Goal: Information Seeking & Learning: Check status

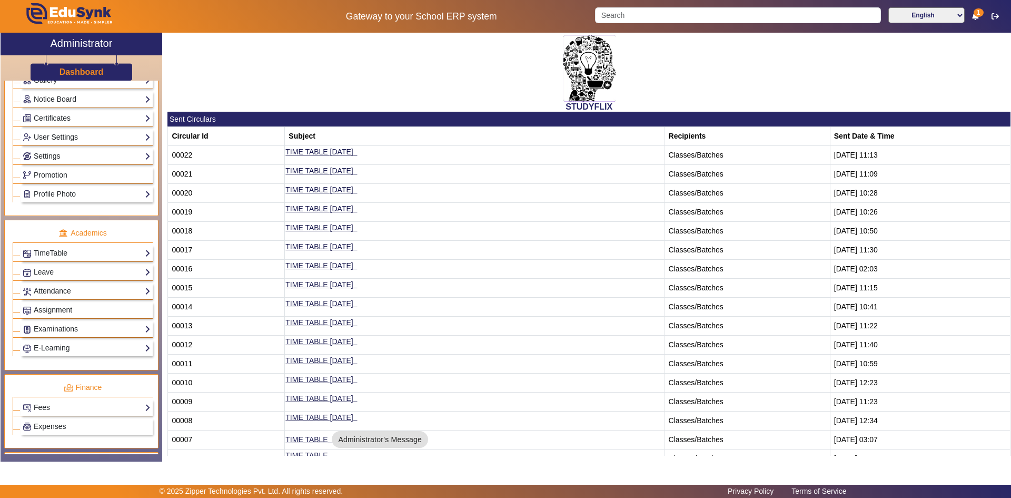
scroll to position [263, 0]
click at [68, 326] on link "Examinations" at bounding box center [87, 328] width 128 height 12
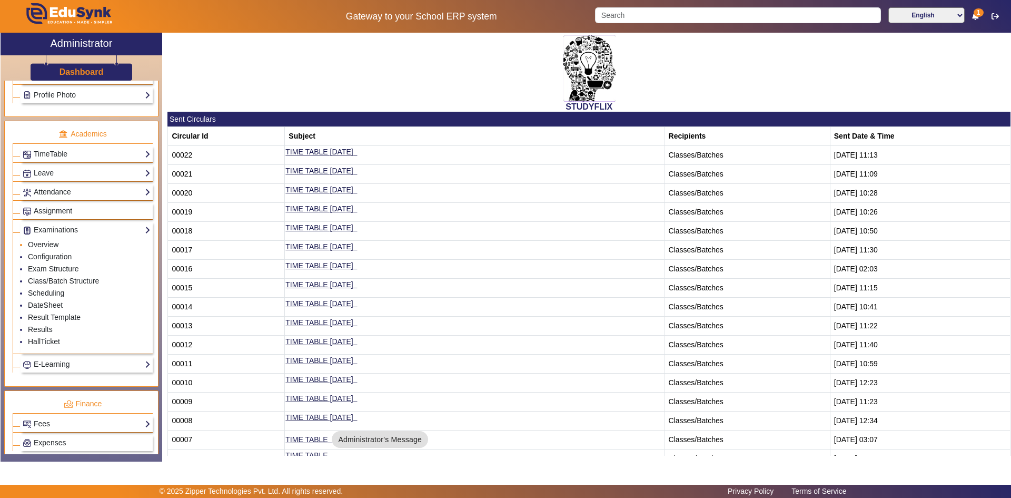
scroll to position [369, 0]
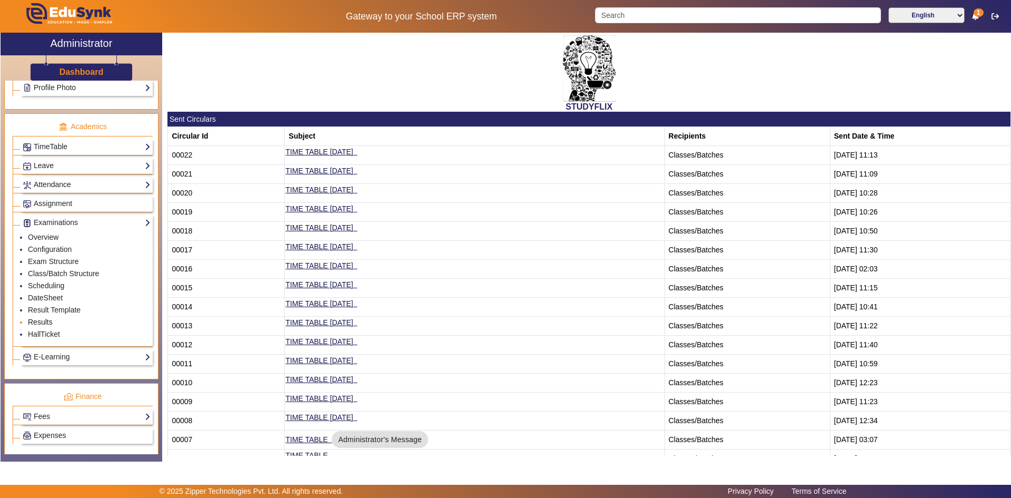
click at [42, 322] on link "Results" at bounding box center [40, 322] width 25 height 8
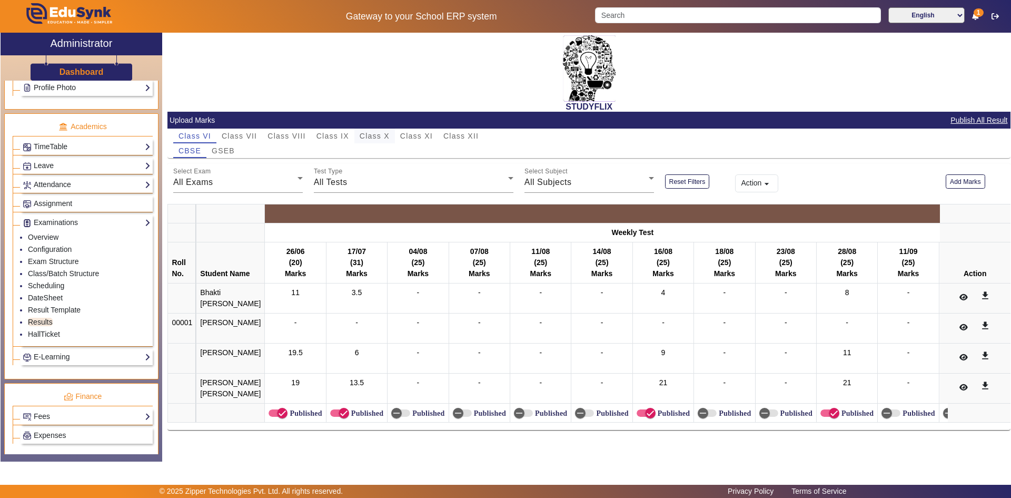
click at [374, 136] on span "Class X" at bounding box center [375, 135] width 30 height 7
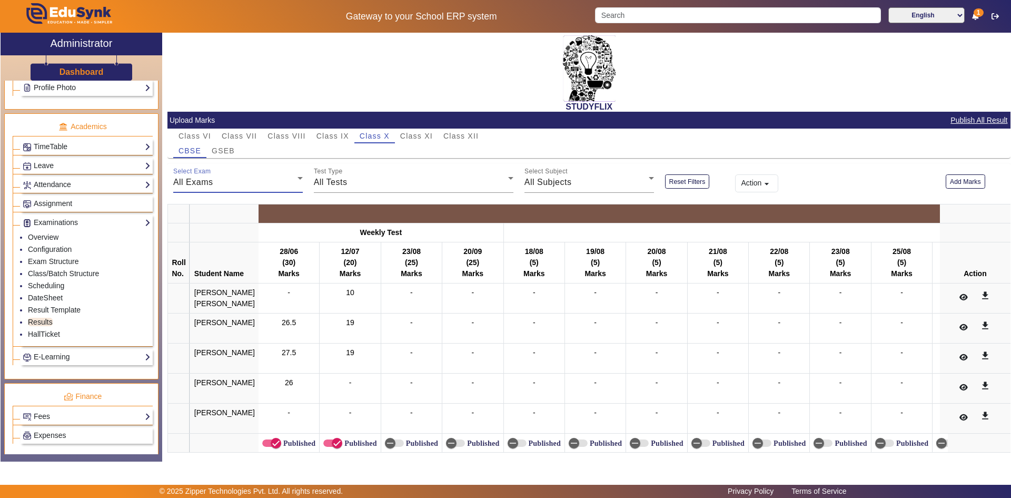
click at [258, 187] on div "All Exams" at bounding box center [235, 182] width 124 height 13
click at [262, 185] on div at bounding box center [505, 249] width 1011 height 498
click at [263, 185] on div "All Exams" at bounding box center [235, 182] width 124 height 13
click at [227, 234] on span "Weekly Test" at bounding box center [206, 235] width 48 height 13
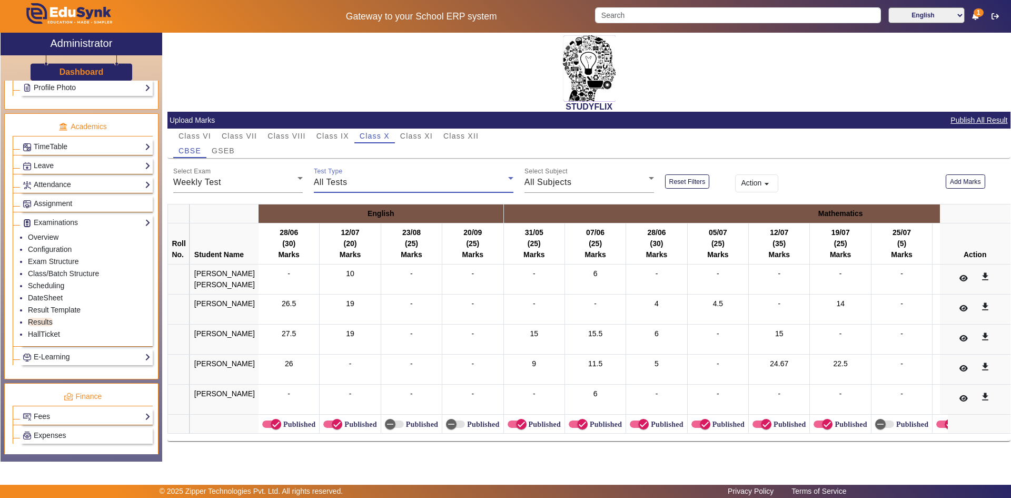
click at [384, 183] on div "All Tests" at bounding box center [411, 182] width 194 height 13
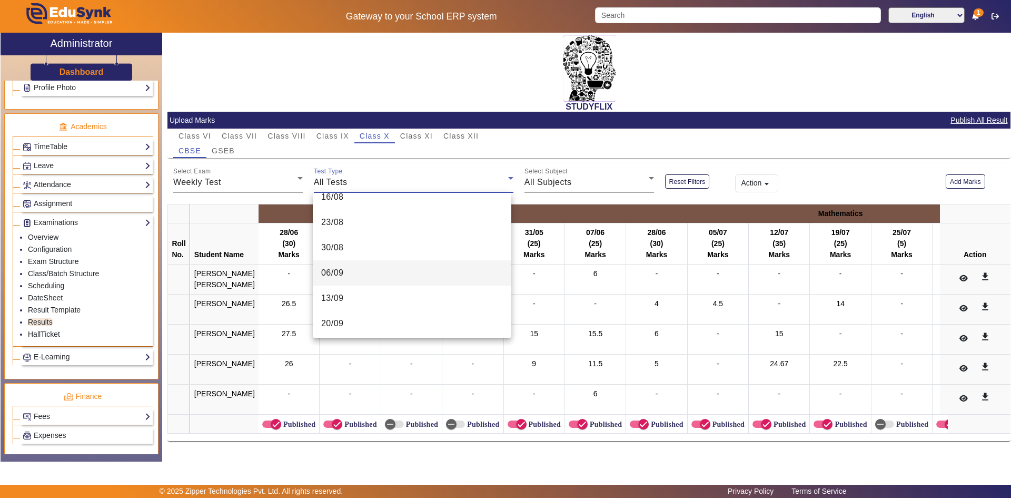
scroll to position [268, 0]
click at [385, 320] on mat-option "20/09" at bounding box center [412, 320] width 199 height 25
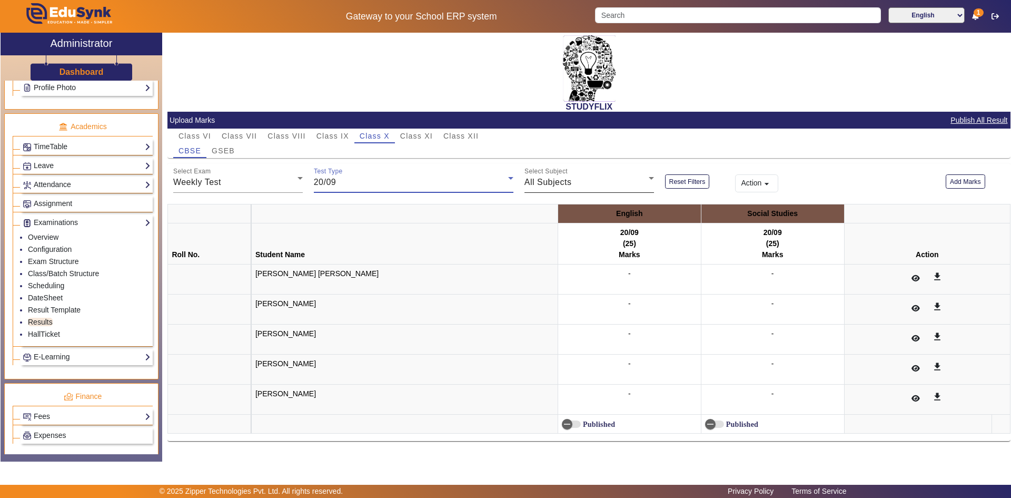
click at [575, 184] on div "All Subjects" at bounding box center [586, 182] width 124 height 13
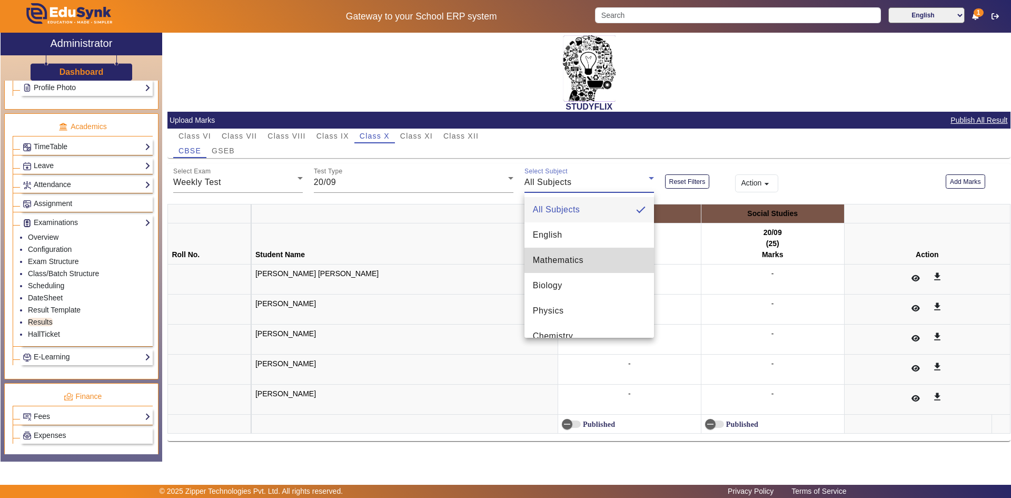
click at [608, 265] on mat-option "Mathematics" at bounding box center [589, 259] width 130 height 25
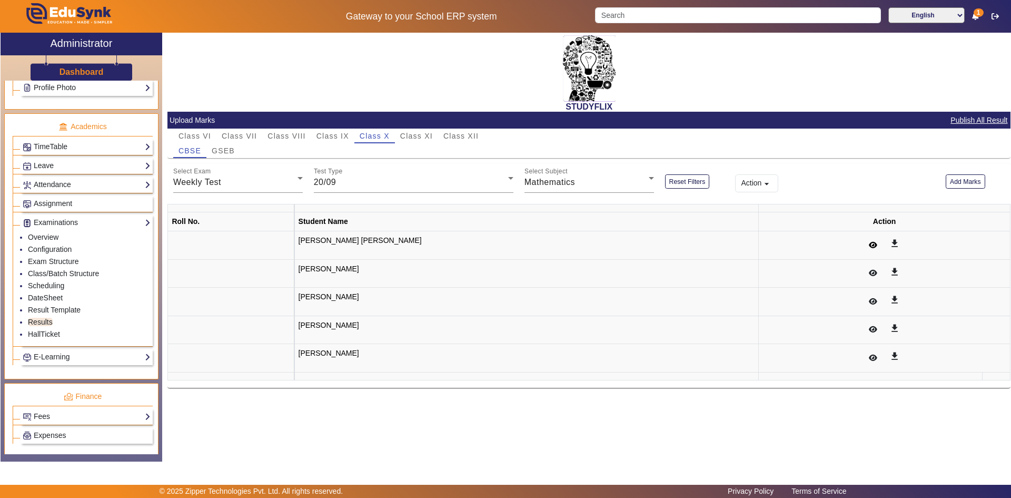
click at [869, 243] on icon at bounding box center [873, 244] width 8 height 7
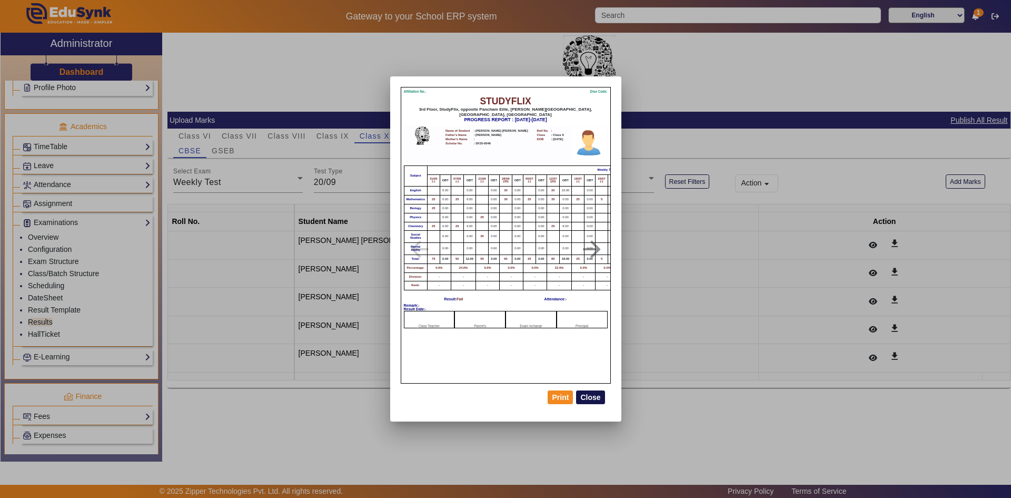
click at [594, 398] on button "Close" at bounding box center [590, 397] width 28 height 14
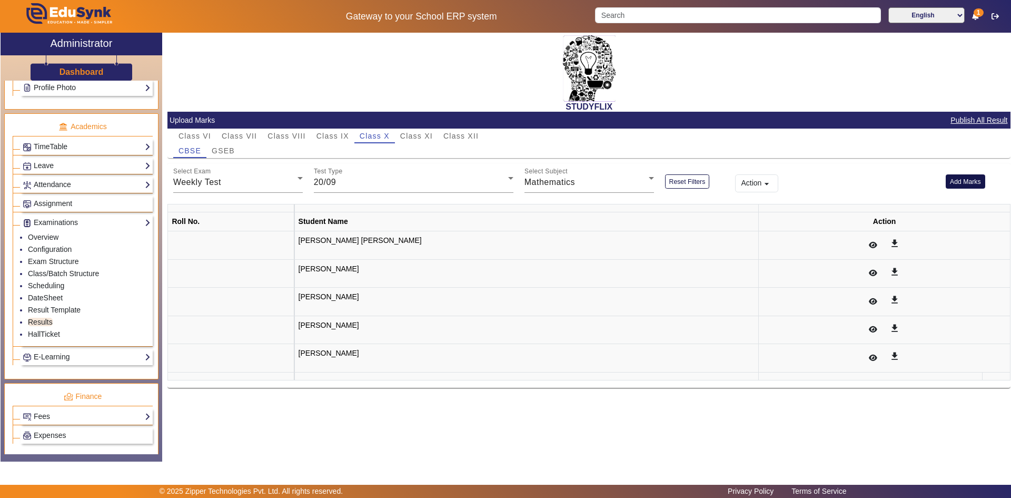
click at [968, 182] on button "Add Marks" at bounding box center [965, 181] width 39 height 14
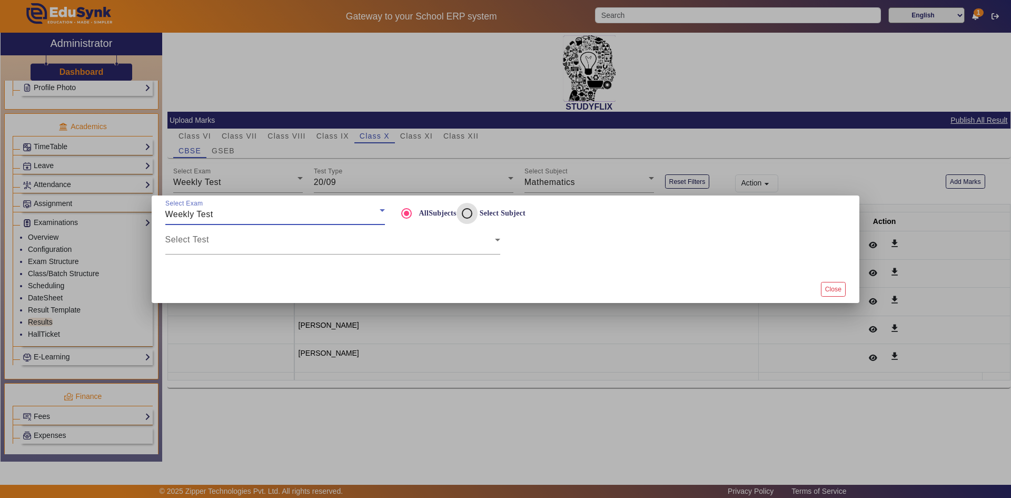
click at [468, 214] on input "Select Subject" at bounding box center [467, 213] width 21 height 21
radio input "true"
click at [401, 246] on span at bounding box center [330, 243] width 330 height 13
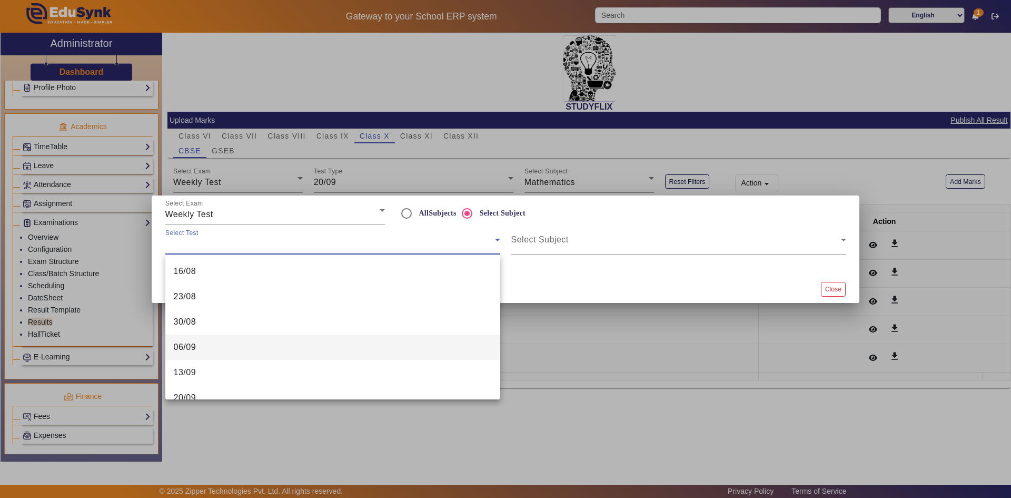
scroll to position [243, 0]
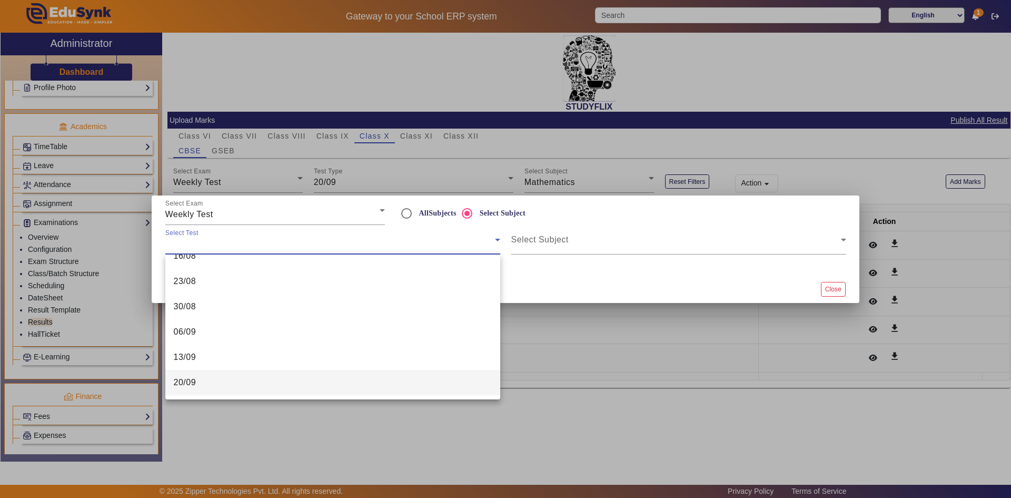
click at [279, 378] on mat-option "20/09" at bounding box center [332, 382] width 335 height 25
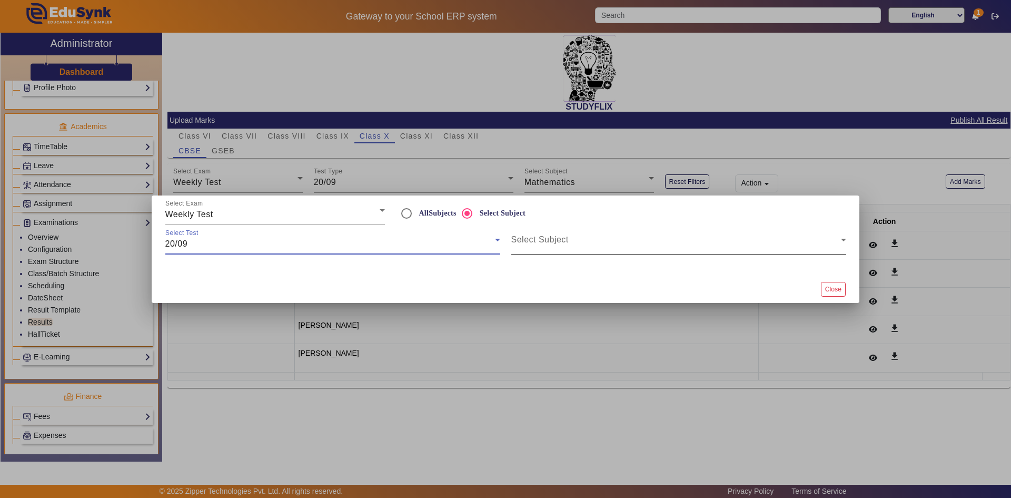
click at [546, 241] on span at bounding box center [676, 243] width 330 height 13
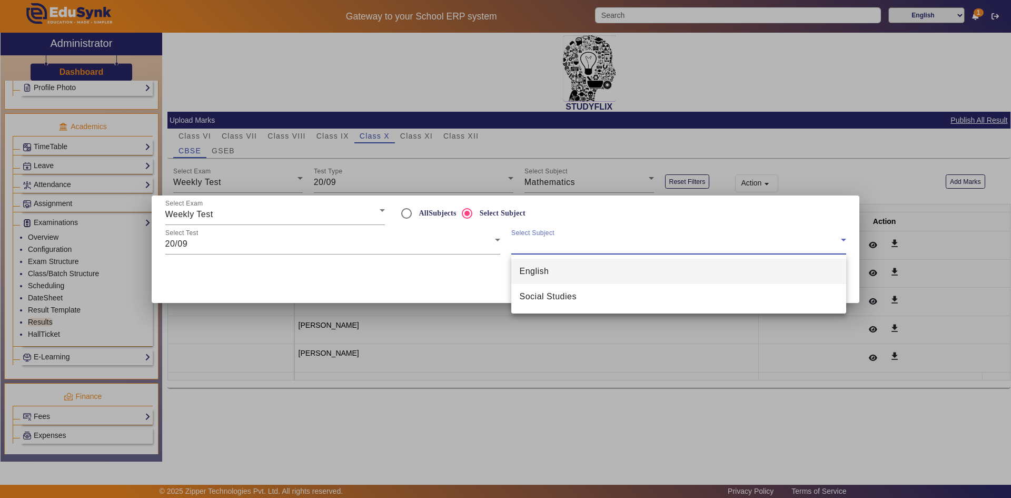
click at [726, 230] on div at bounding box center [505, 249] width 1011 height 498
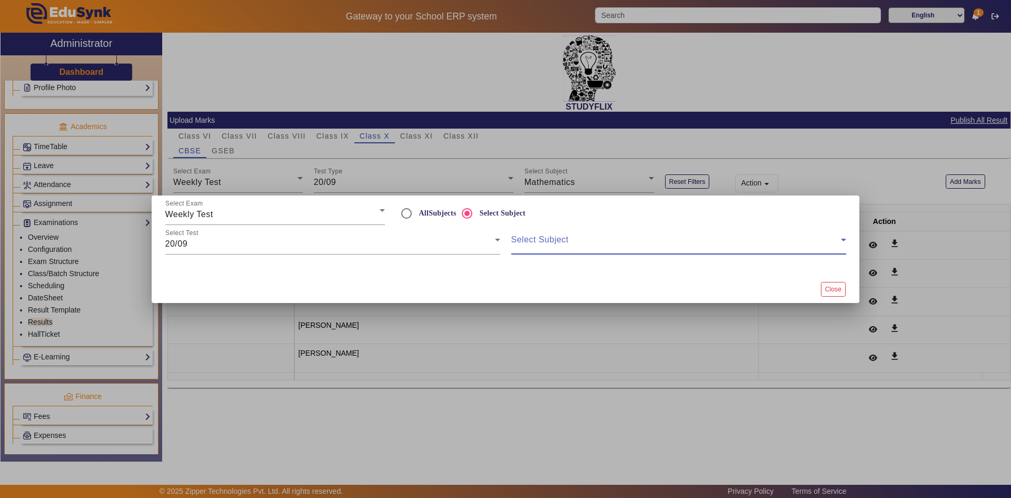
click at [675, 240] on span at bounding box center [676, 243] width 330 height 13
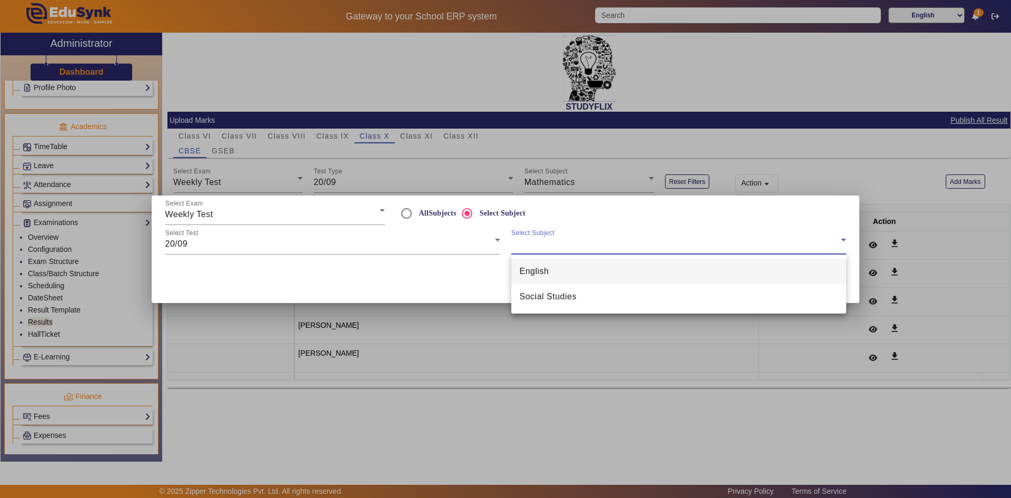
click at [623, 234] on div at bounding box center [505, 249] width 1011 height 498
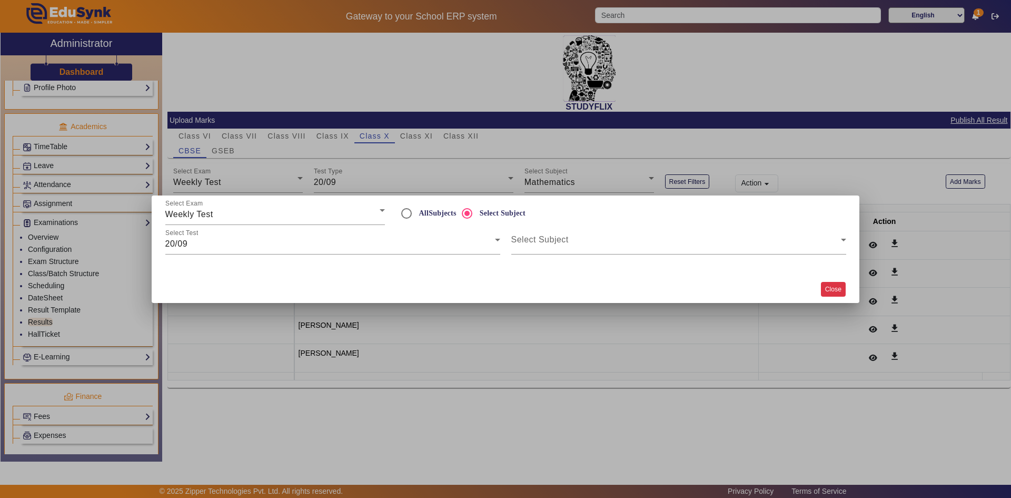
click at [828, 290] on button "Close" at bounding box center [833, 289] width 25 height 14
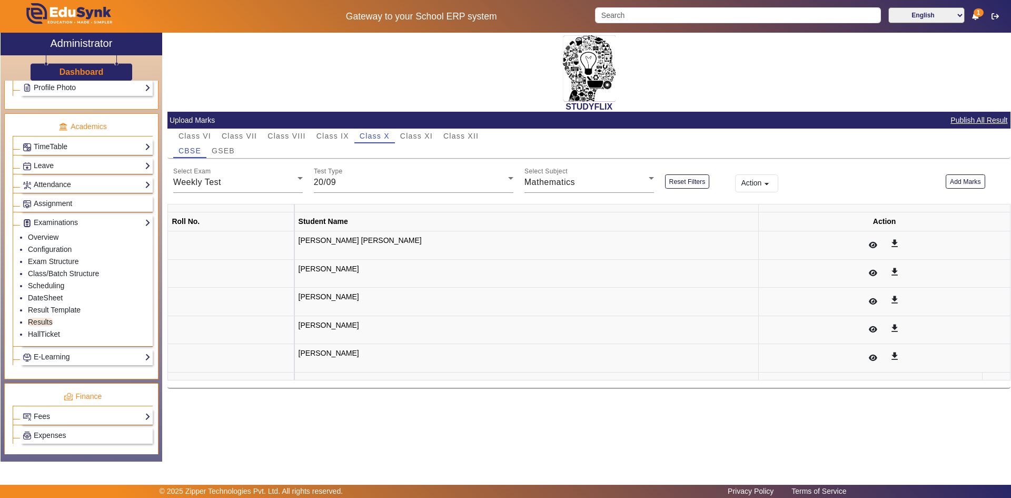
click at [811, 245] on td "get_app" at bounding box center [885, 245] width 252 height 28
click at [767, 183] on mat-icon "arrow_drop_down" at bounding box center [766, 183] width 11 height 11
click at [767, 183] on div at bounding box center [505, 249] width 1011 height 498
click at [231, 153] on span "GSEB" at bounding box center [223, 150] width 23 height 7
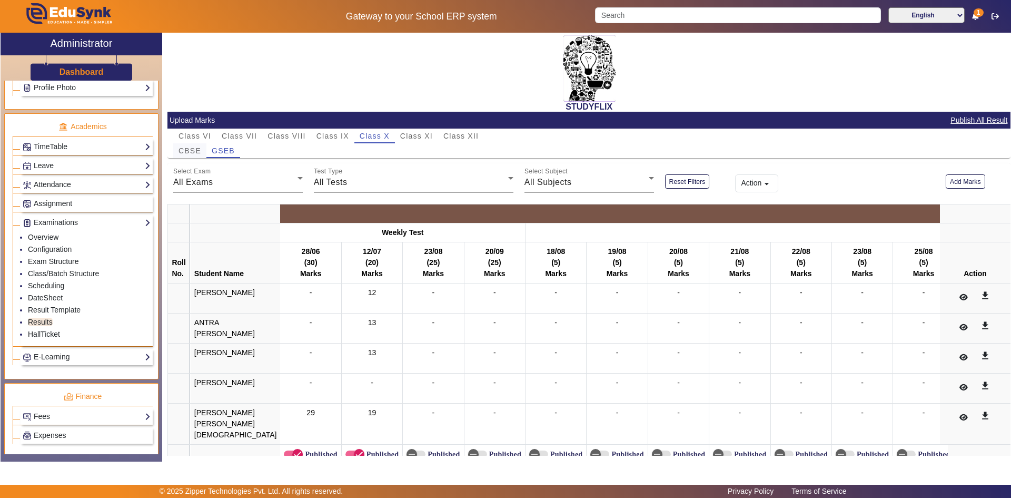
click at [178, 153] on div "CBSE" at bounding box center [189, 150] width 33 height 15
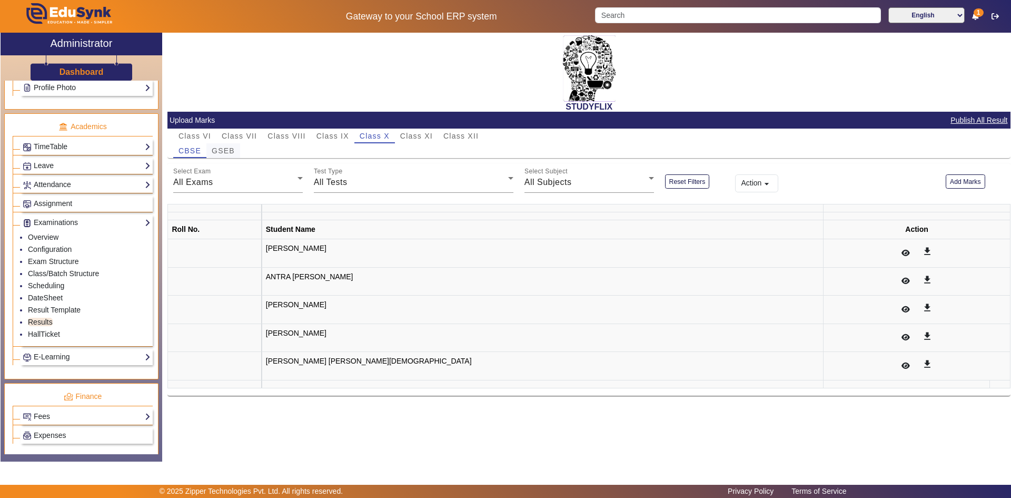
click at [223, 154] on span "GSEB" at bounding box center [223, 150] width 23 height 7
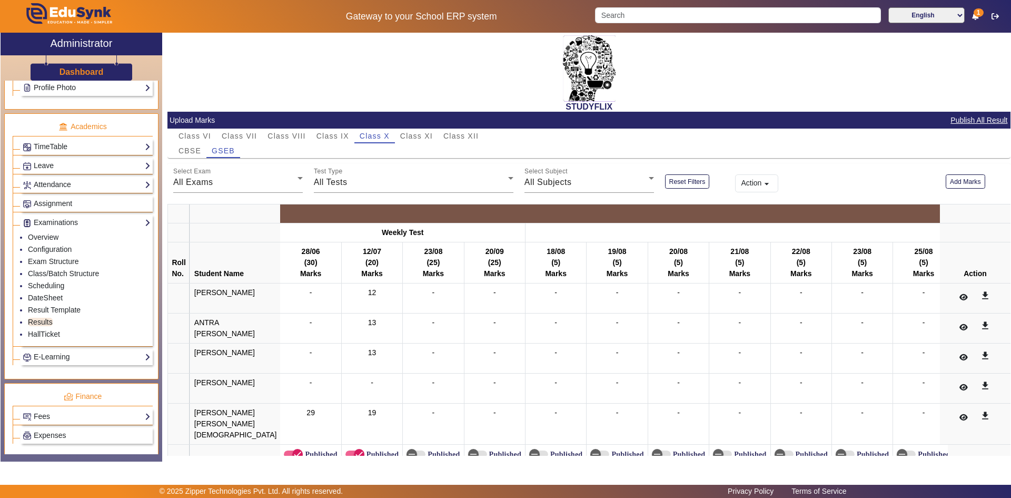
click at [191, 149] on span "CBSE" at bounding box center [189, 150] width 23 height 7
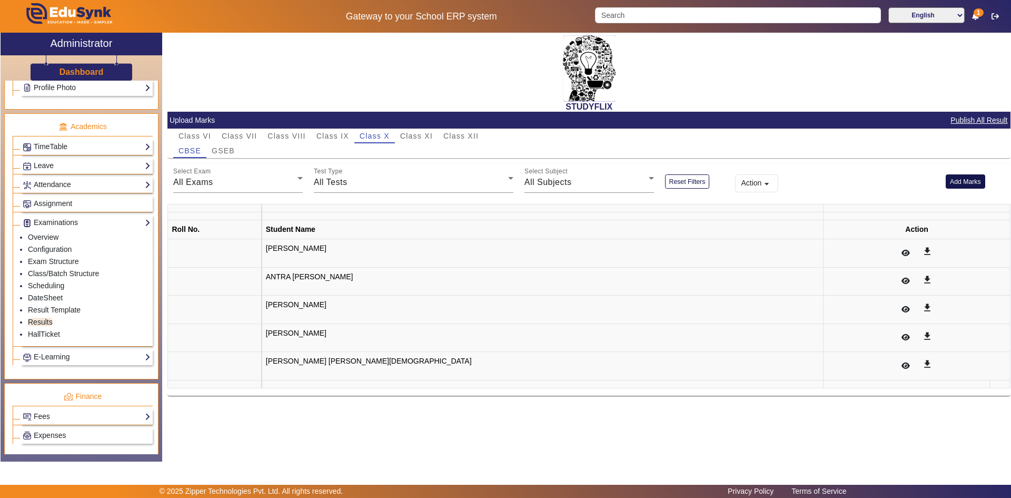
click at [957, 181] on button "Add Marks" at bounding box center [965, 181] width 39 height 14
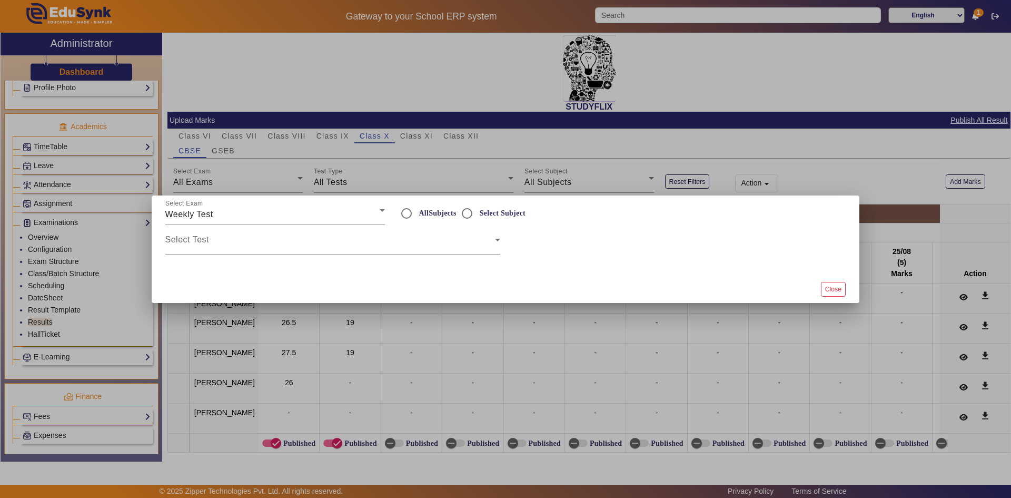
radio input "true"
click at [199, 242] on span at bounding box center [330, 243] width 330 height 13
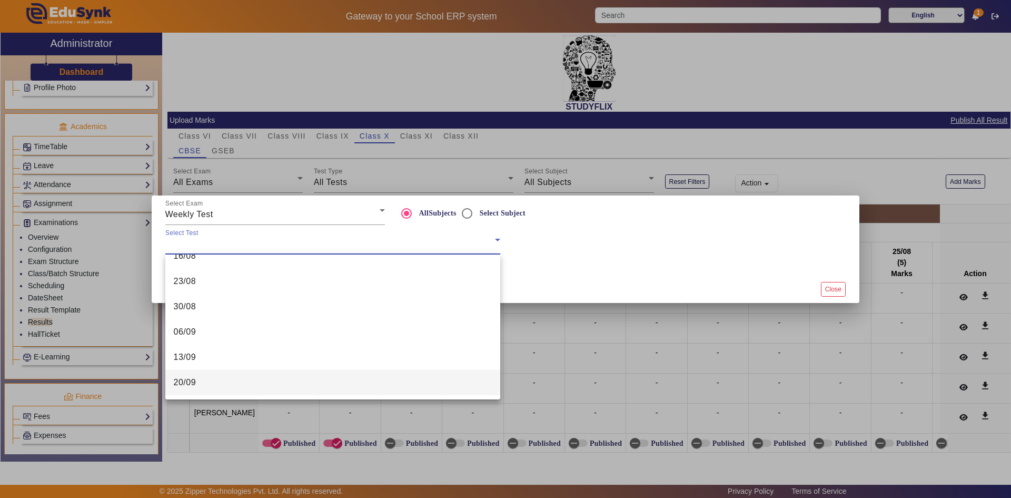
click at [215, 384] on mat-option "20/09" at bounding box center [332, 382] width 335 height 25
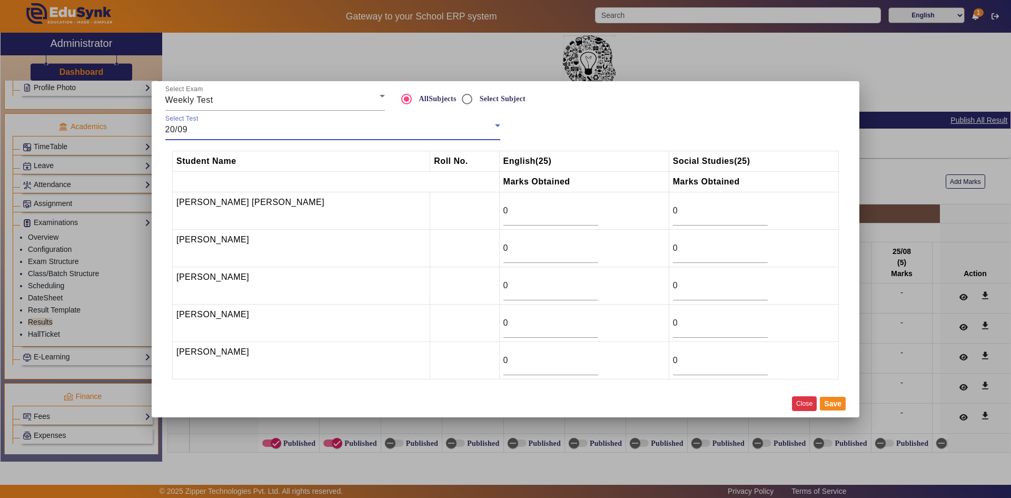
click at [802, 403] on button "Close" at bounding box center [804, 403] width 25 height 14
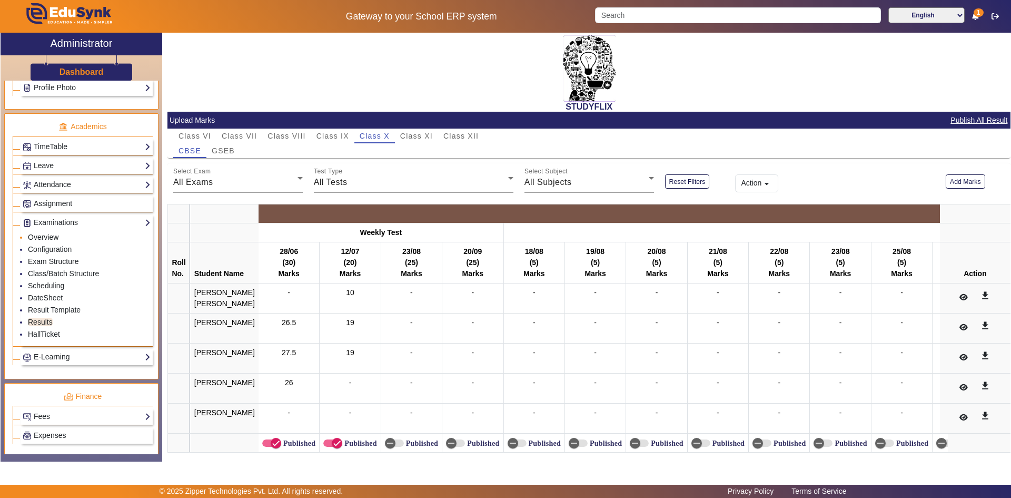
drag, startPoint x: 53, startPoint y: 237, endPoint x: 57, endPoint y: 230, distance: 8.8
click at [53, 236] on link "Overview" at bounding box center [43, 237] width 31 height 8
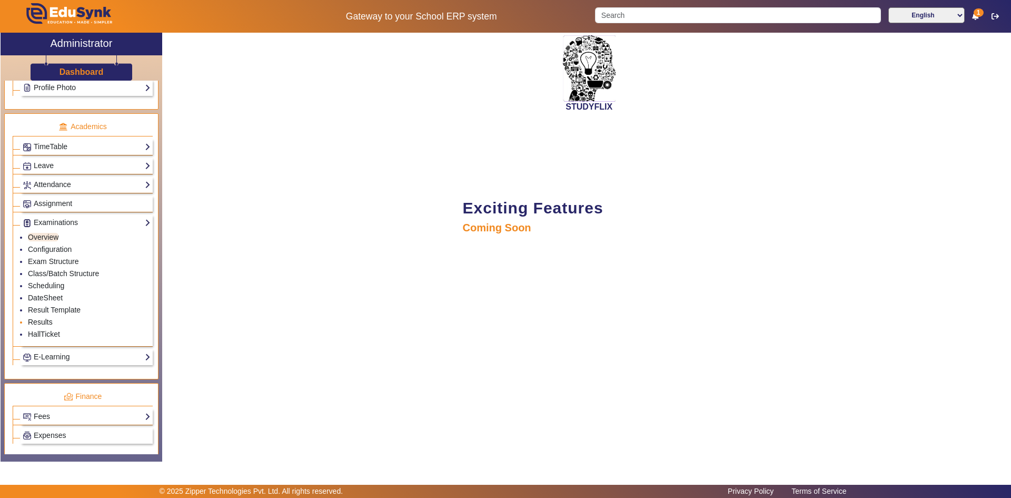
click at [45, 319] on link "Results" at bounding box center [40, 322] width 25 height 8
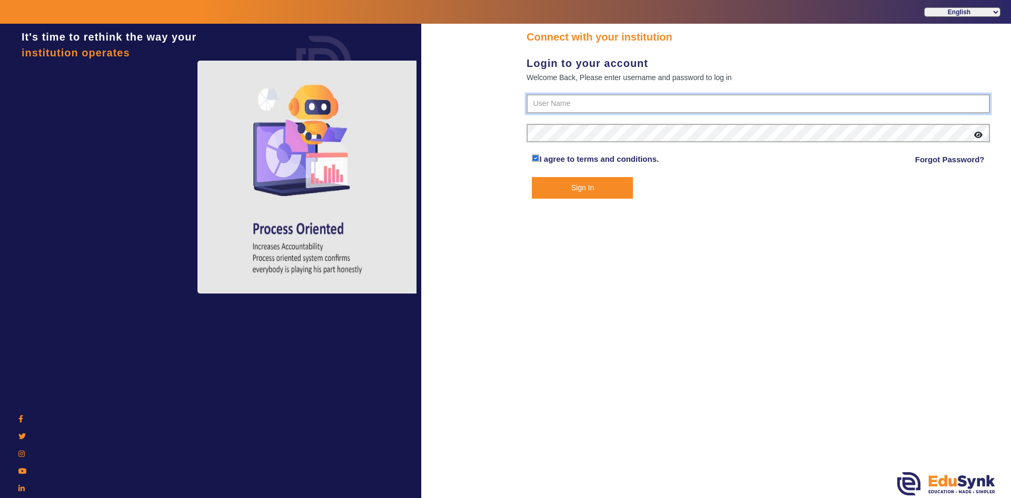
type input "6354922771"
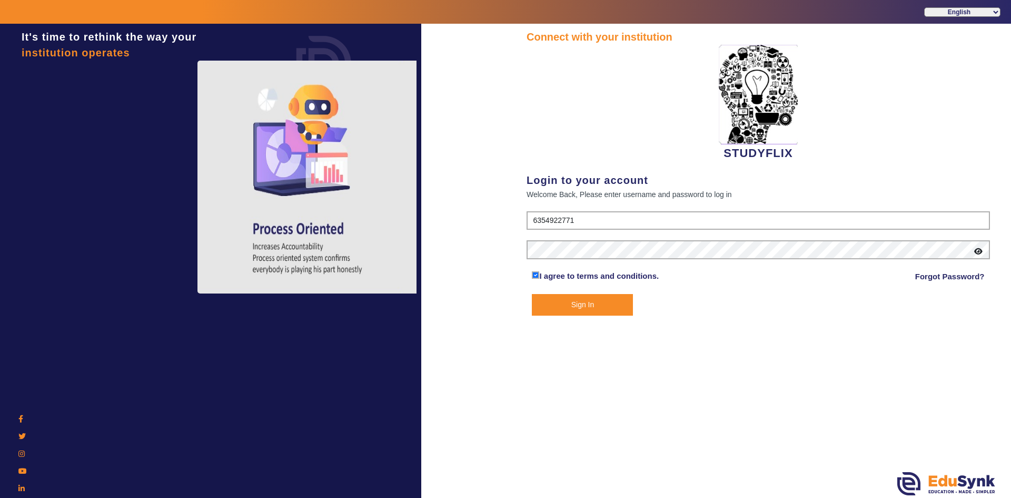
click at [601, 304] on button "Sign In" at bounding box center [582, 305] width 101 height 22
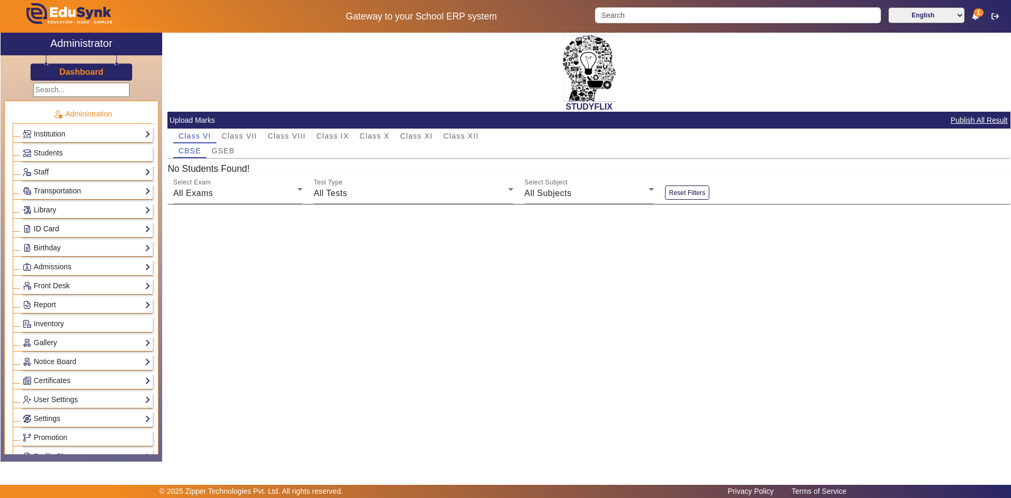
click at [57, 224] on link "ID Card" at bounding box center [87, 229] width 128 height 12
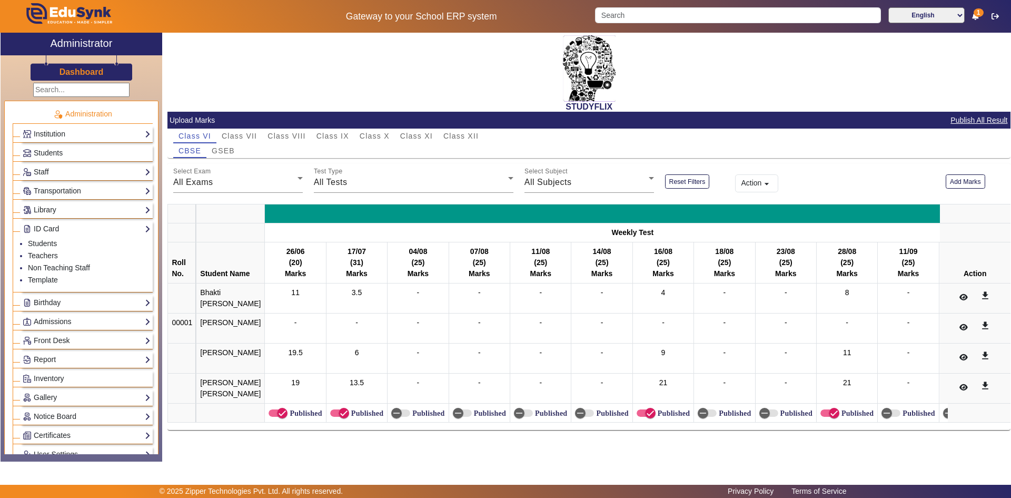
click at [75, 183] on div "Transportation Overview Vehicle Directory Routes Trip Record" at bounding box center [87, 191] width 132 height 16
click at [76, 173] on link "Staff" at bounding box center [87, 172] width 128 height 12
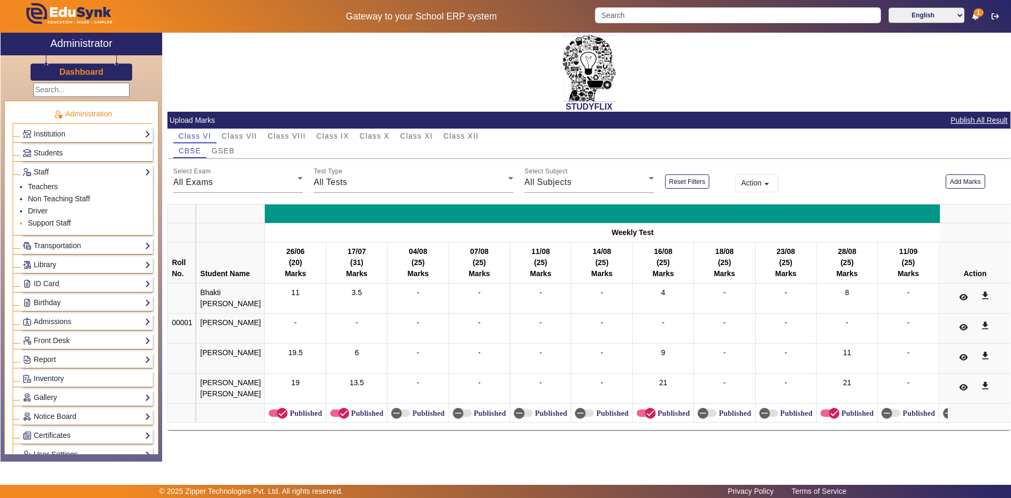
click at [51, 219] on link "Support Staff" at bounding box center [49, 223] width 43 height 8
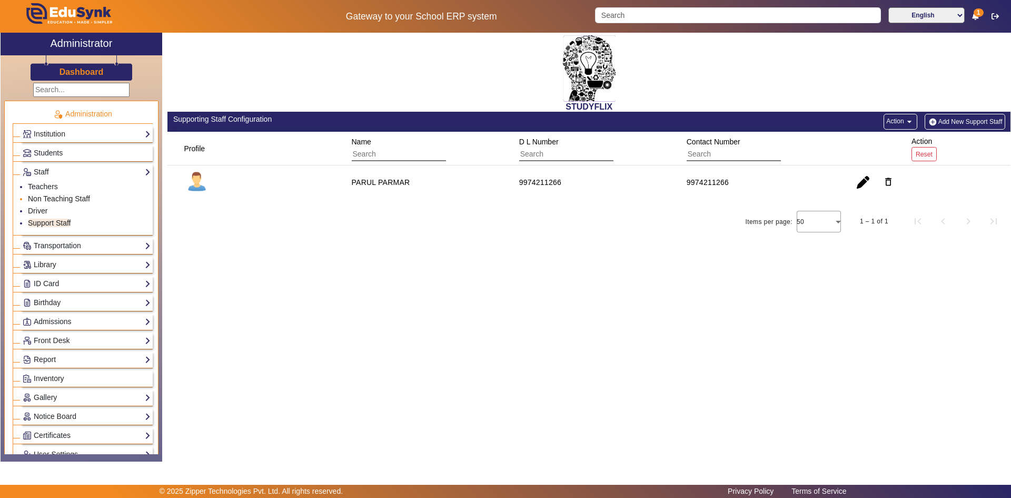
click at [48, 196] on link "Non Teaching Staff" at bounding box center [59, 198] width 62 height 8
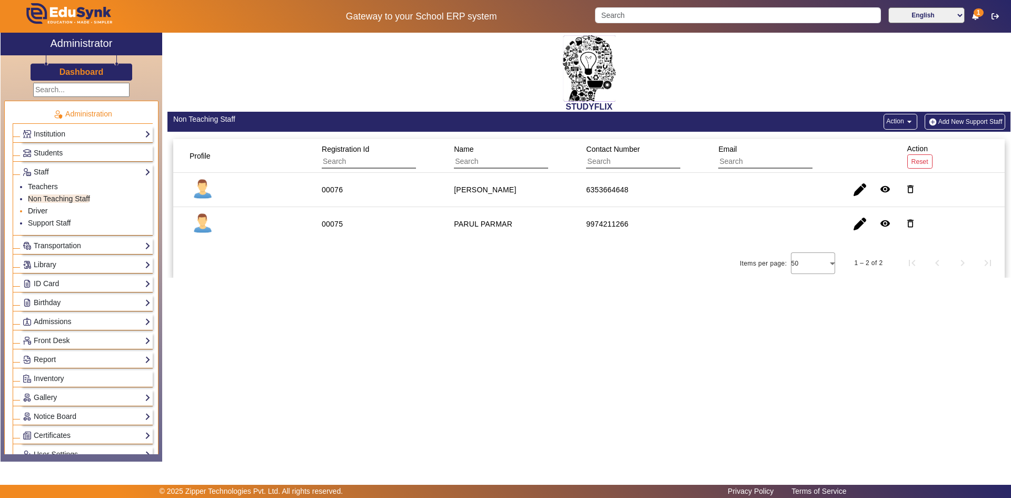
click at [41, 208] on link "Driver" at bounding box center [37, 210] width 19 height 8
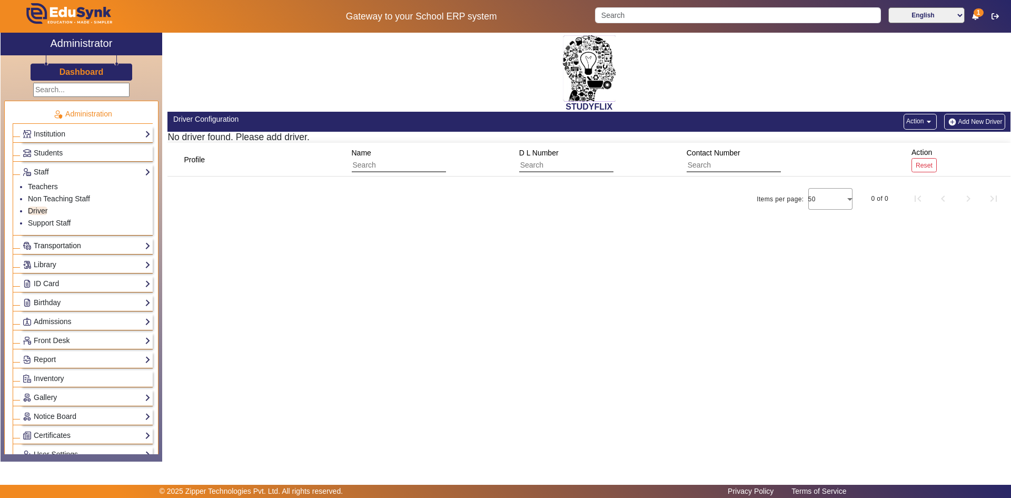
click at [69, 243] on link "Transportation" at bounding box center [87, 246] width 128 height 12
click at [57, 242] on link "Trip Record" at bounding box center [47, 241] width 38 height 8
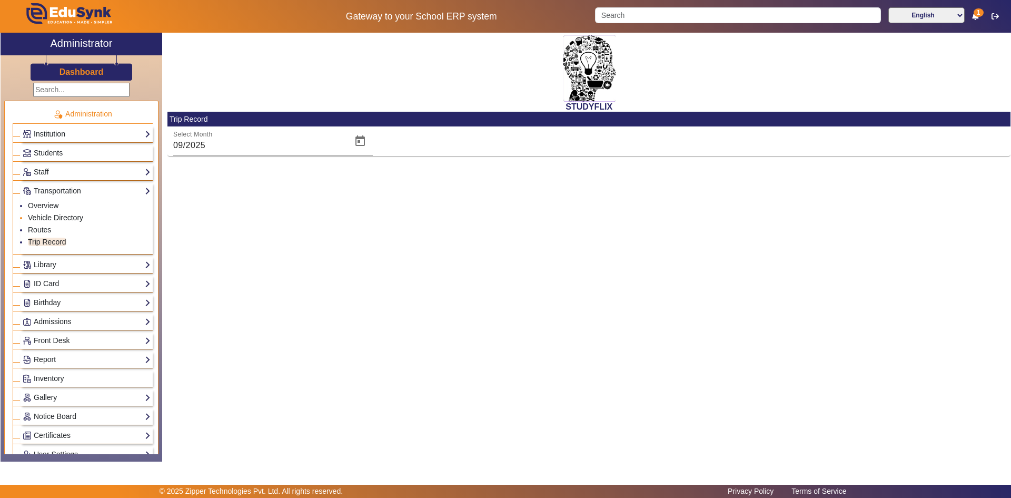
click at [46, 216] on link "Vehicle Directory" at bounding box center [55, 217] width 55 height 8
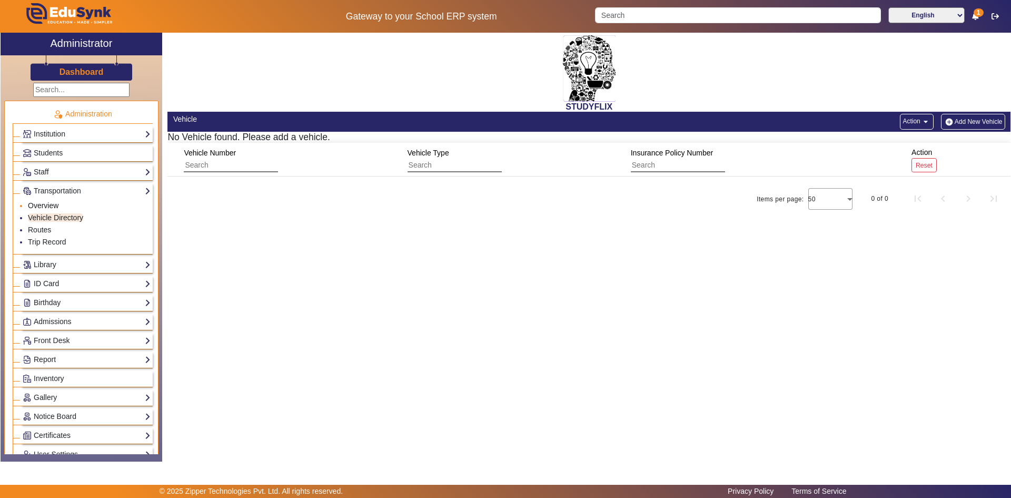
click at [44, 204] on link "Overview" at bounding box center [43, 205] width 31 height 8
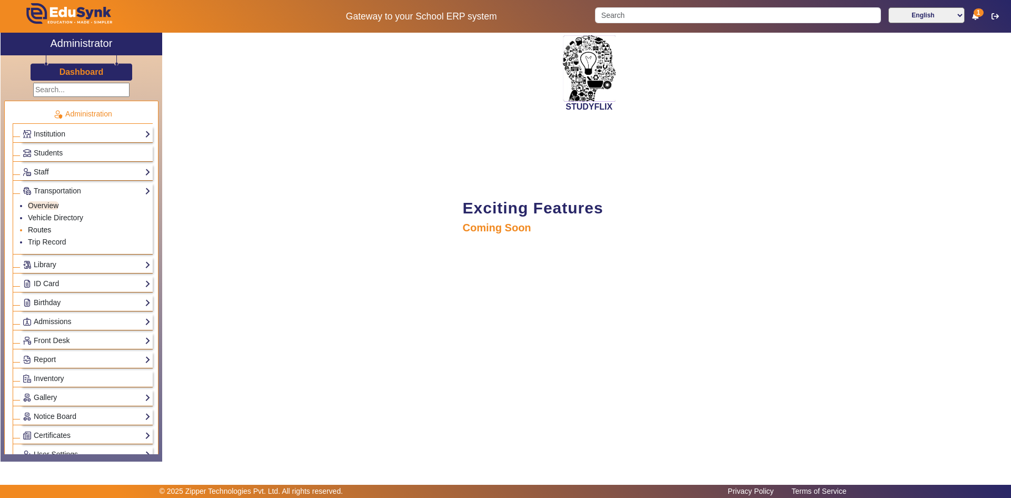
click at [37, 227] on link "Routes" at bounding box center [39, 229] width 23 height 8
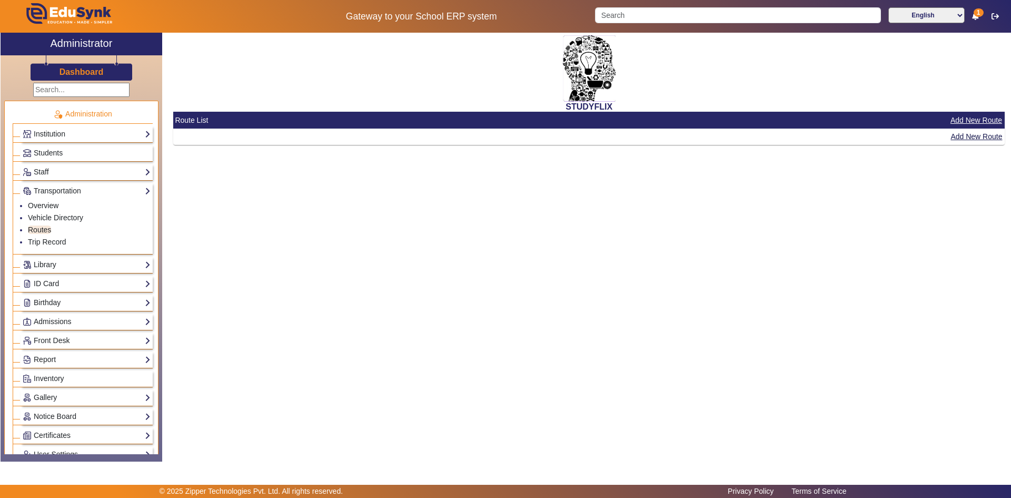
click at [59, 264] on link "Library" at bounding box center [87, 265] width 128 height 12
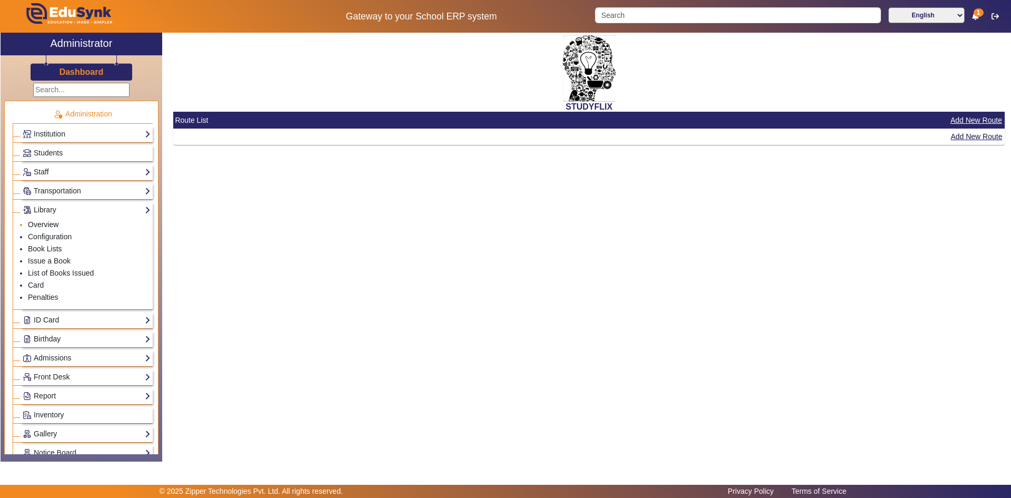
click at [49, 225] on link "Overview" at bounding box center [43, 224] width 31 height 8
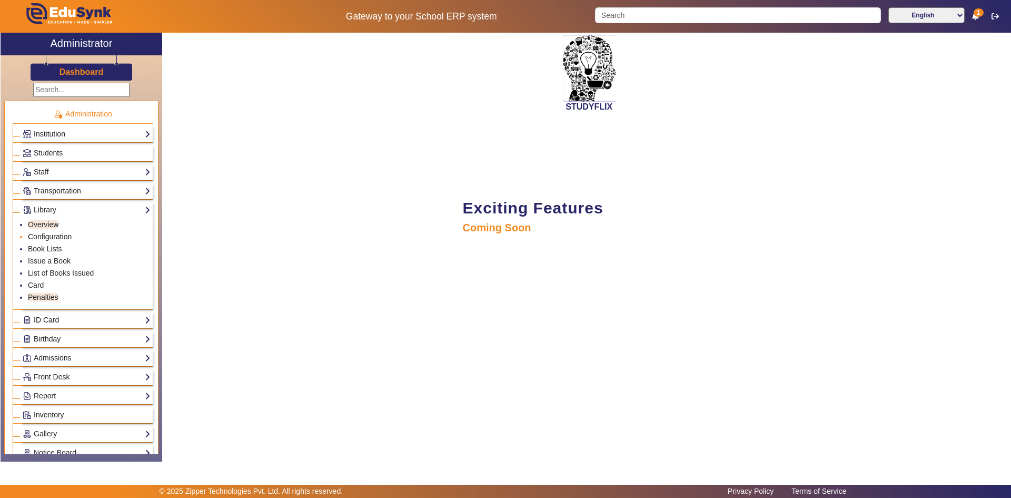
click at [52, 235] on link "Configuration" at bounding box center [50, 236] width 44 height 8
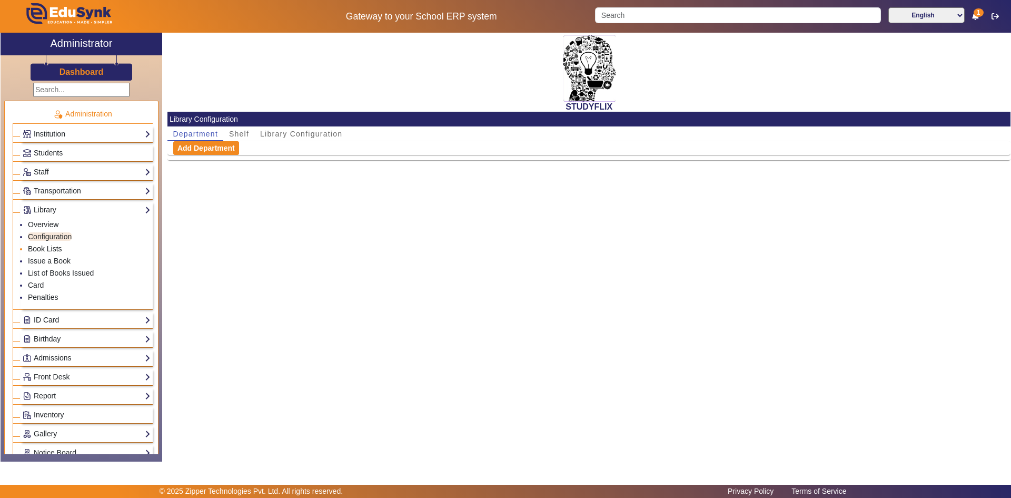
click at [56, 250] on link "Book Lists" at bounding box center [45, 248] width 34 height 8
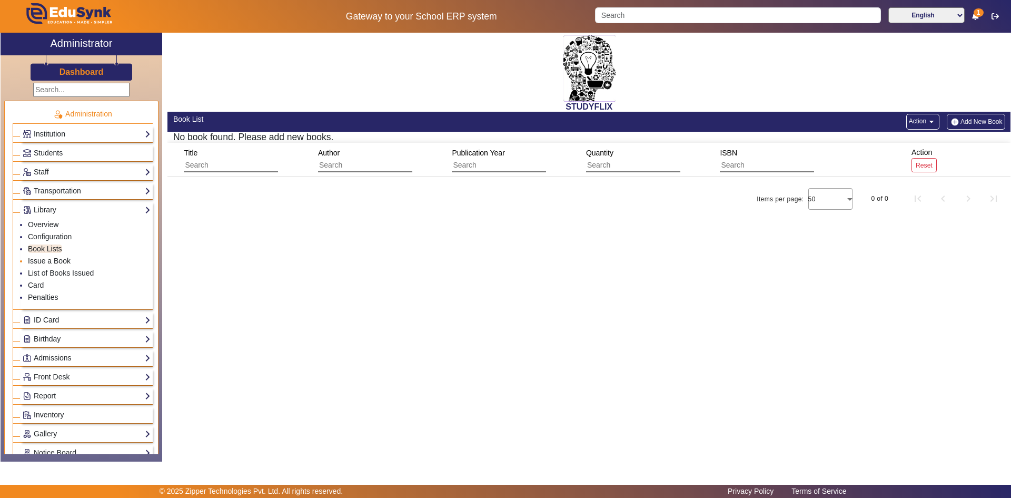
click at [59, 256] on link "Issue a Book" at bounding box center [49, 260] width 43 height 8
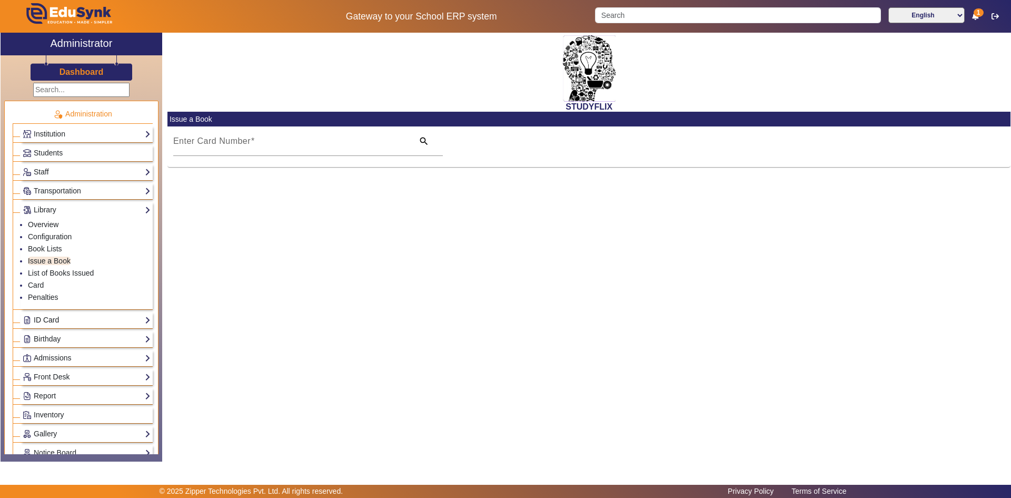
click at [80, 321] on link "ID Card" at bounding box center [87, 320] width 128 height 12
click at [44, 243] on link "Students" at bounding box center [42, 243] width 29 height 8
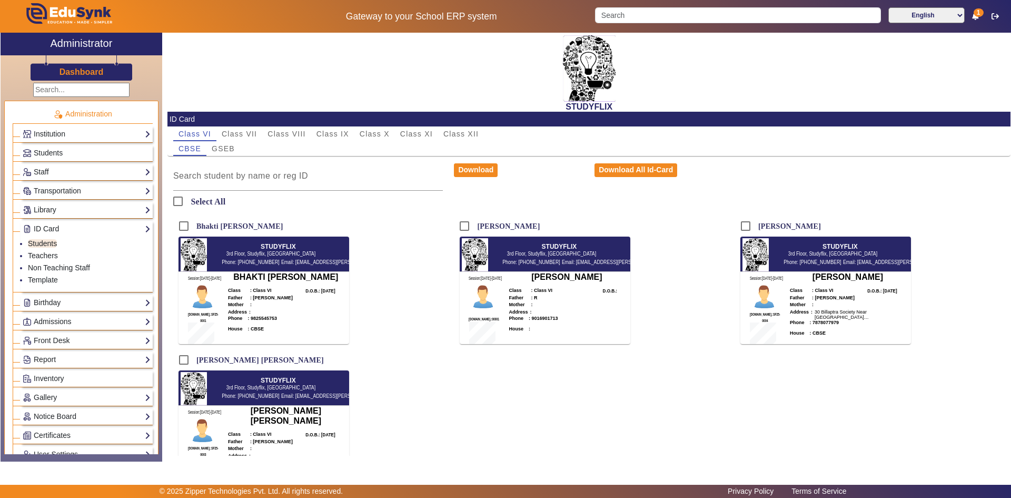
drag, startPoint x: 498, startPoint y: 354, endPoint x: 503, endPoint y: 359, distance: 7.2
click at [503, 358] on div "[PERSON_NAME] STUDYFLIX [GEOGRAPHIC_DATA] Phone: [PHONE_NUMBER] Email: [EMAIL_A…" at bounding box center [588, 348] width 843 height 267
click at [693, 364] on div "[PERSON_NAME] STUDYFLIX [GEOGRAPHIC_DATA] Phone: [PHONE_NUMBER] Email: [EMAIL_A…" at bounding box center [588, 348] width 843 height 267
click at [60, 173] on link "Staff" at bounding box center [87, 172] width 128 height 12
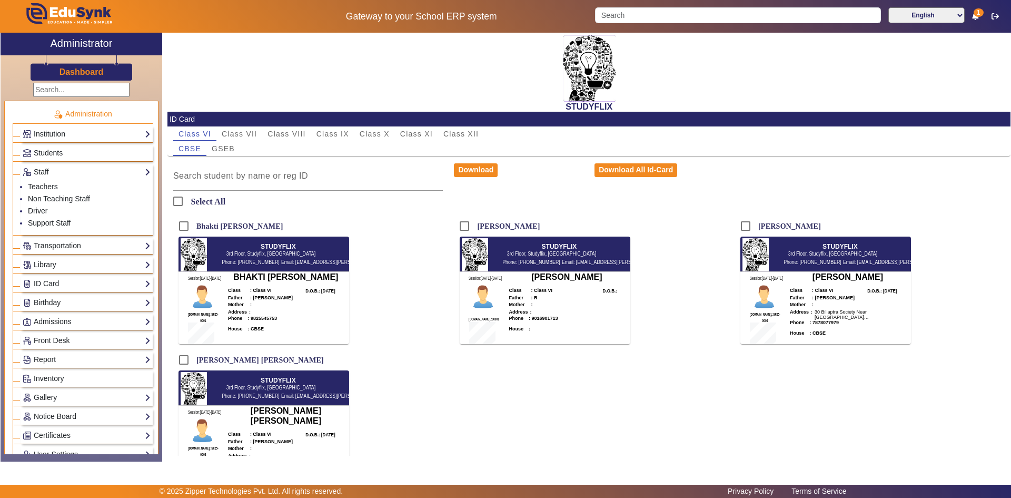
click at [81, 247] on link "Transportation" at bounding box center [87, 246] width 128 height 12
click at [42, 241] on link "Trip Record" at bounding box center [47, 241] width 38 height 8
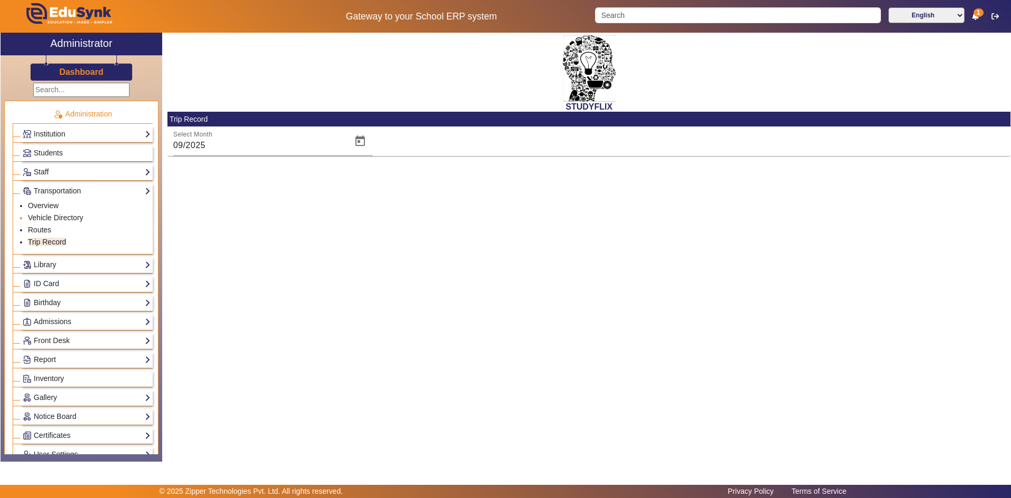
click at [37, 212] on li "Vehicle Directory" at bounding box center [89, 218] width 123 height 12
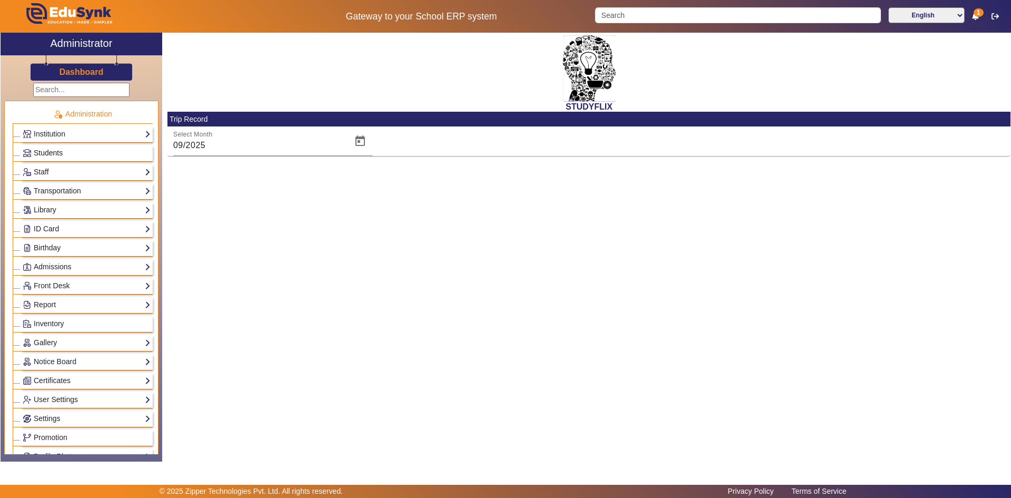
click at [67, 151] on link "Students" at bounding box center [87, 153] width 128 height 12
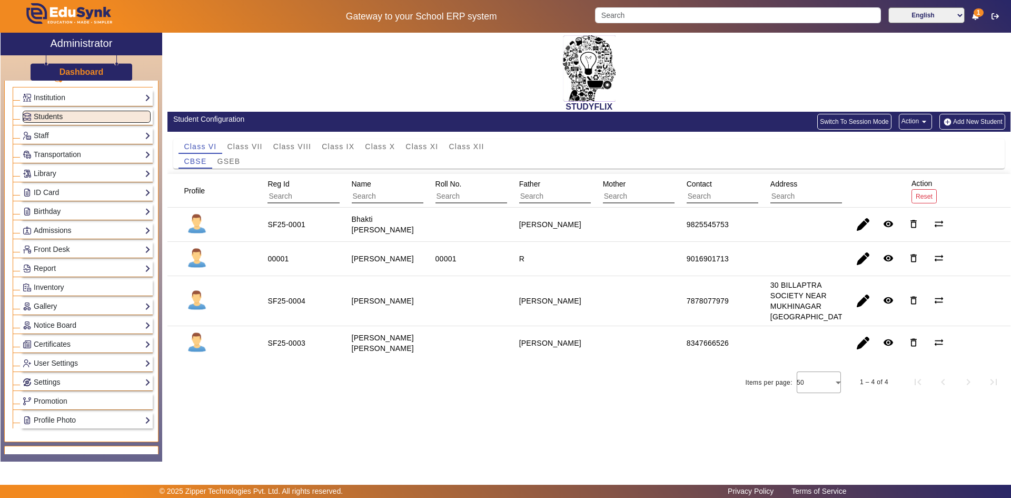
scroll to position [211, 0]
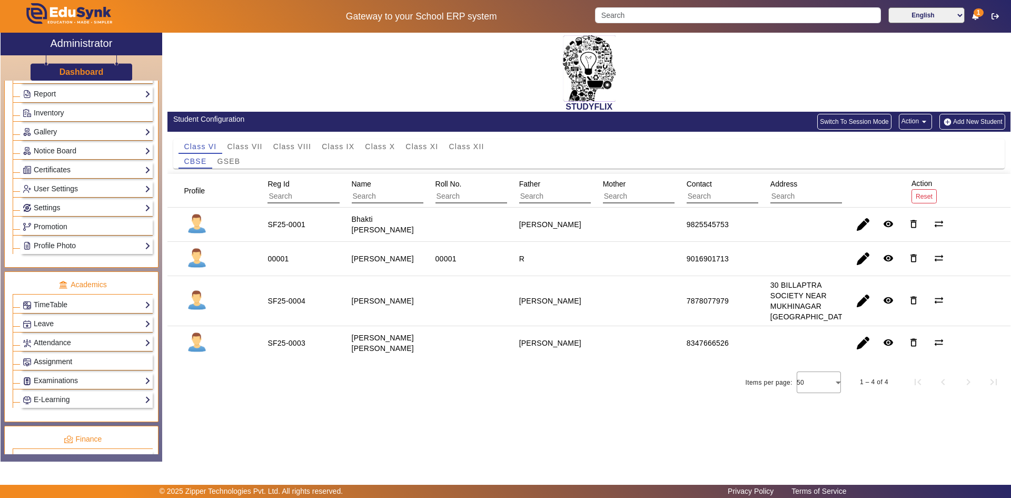
click at [41, 360] on span "Assignment" at bounding box center [53, 361] width 38 height 8
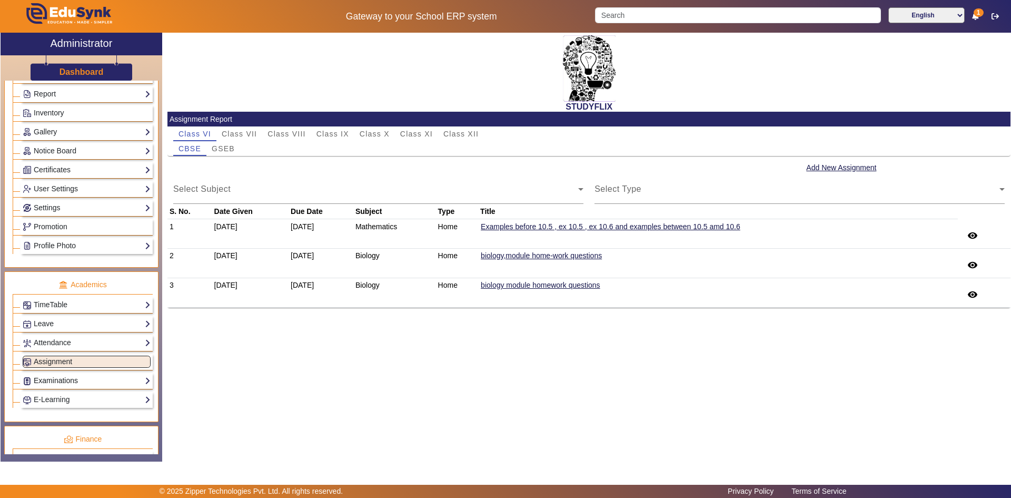
click at [43, 382] on link "Examinations" at bounding box center [87, 380] width 128 height 12
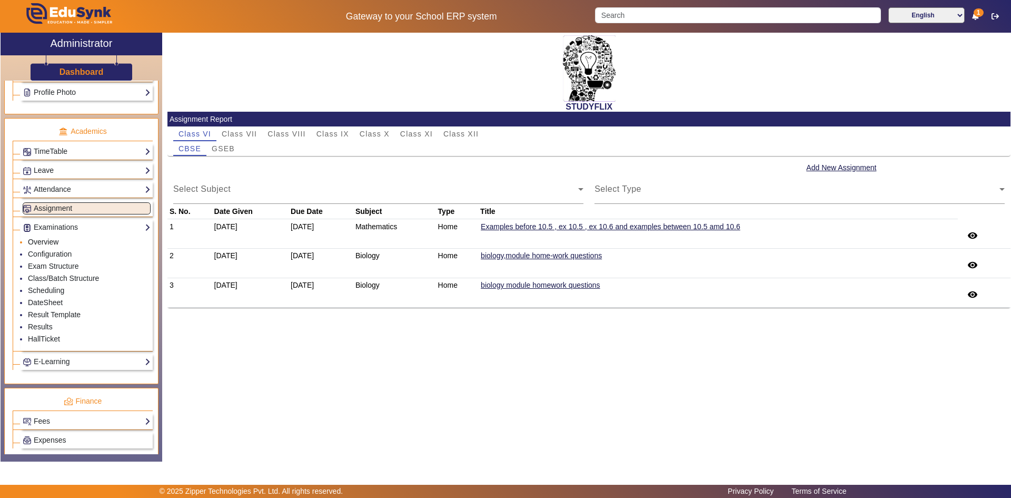
scroll to position [369, 0]
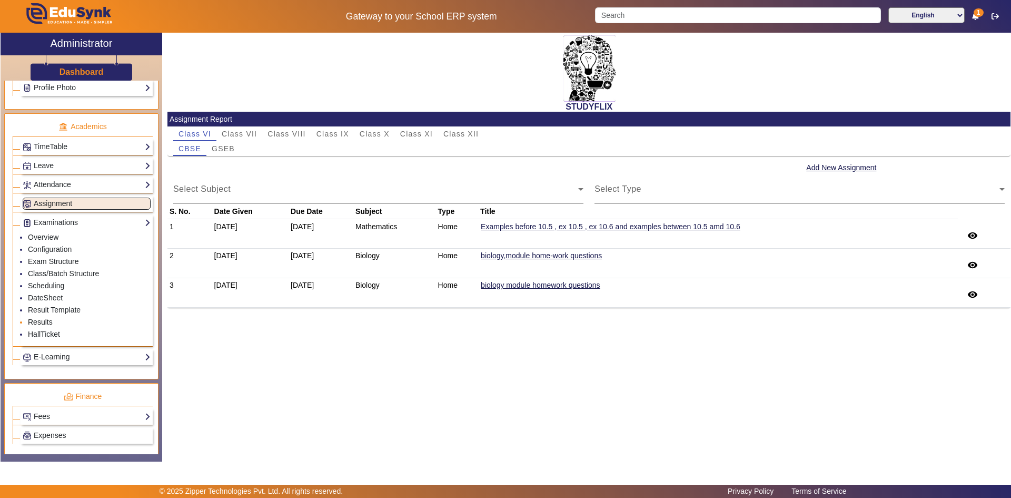
click at [38, 324] on link "Results" at bounding box center [40, 322] width 25 height 8
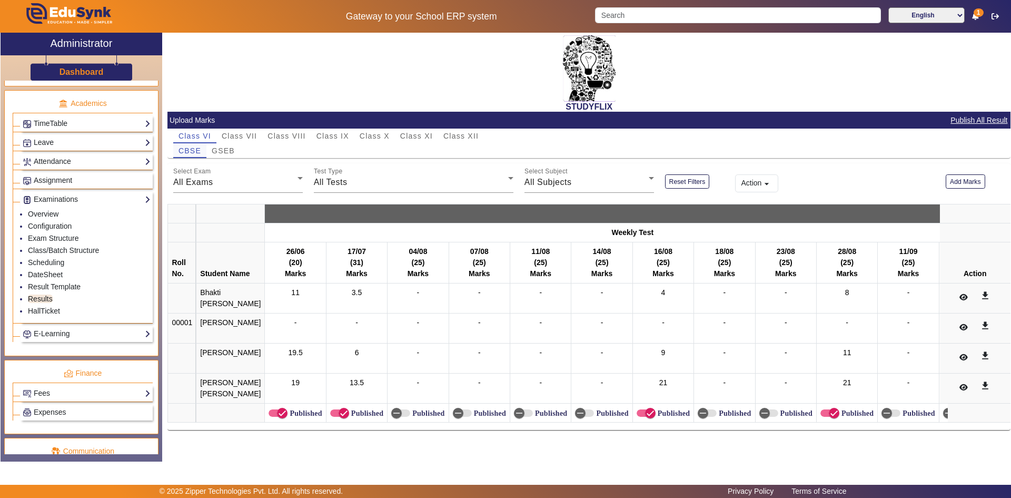
scroll to position [351, 0]
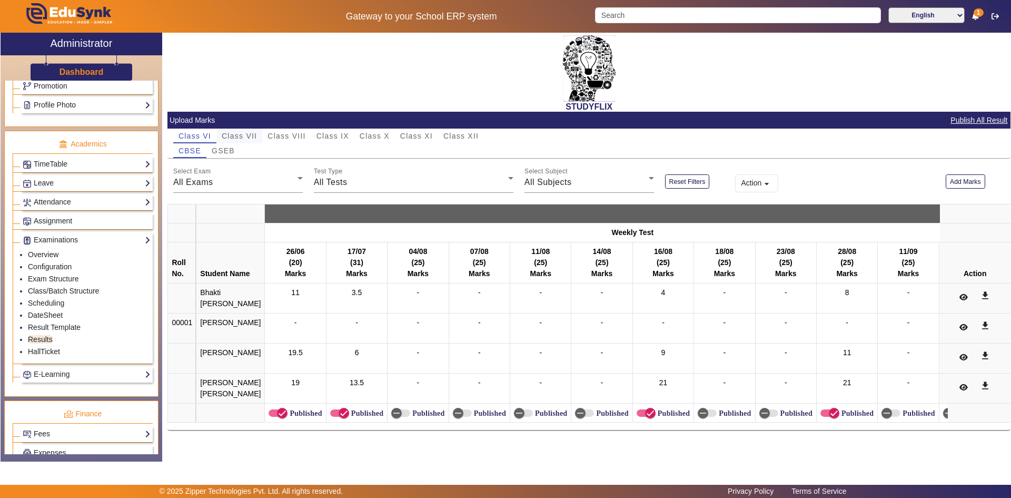
click at [214, 147] on span "GSEB" at bounding box center [223, 150] width 23 height 7
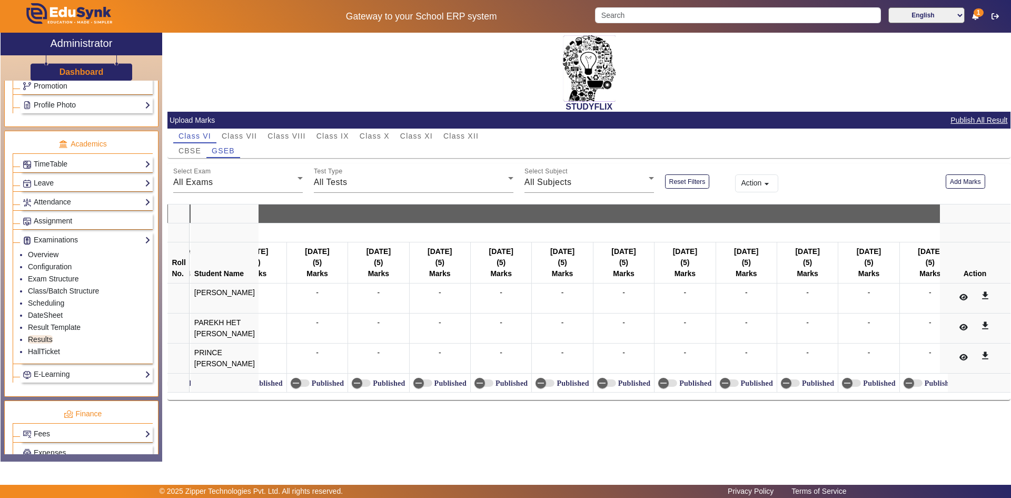
scroll to position [0, 16547]
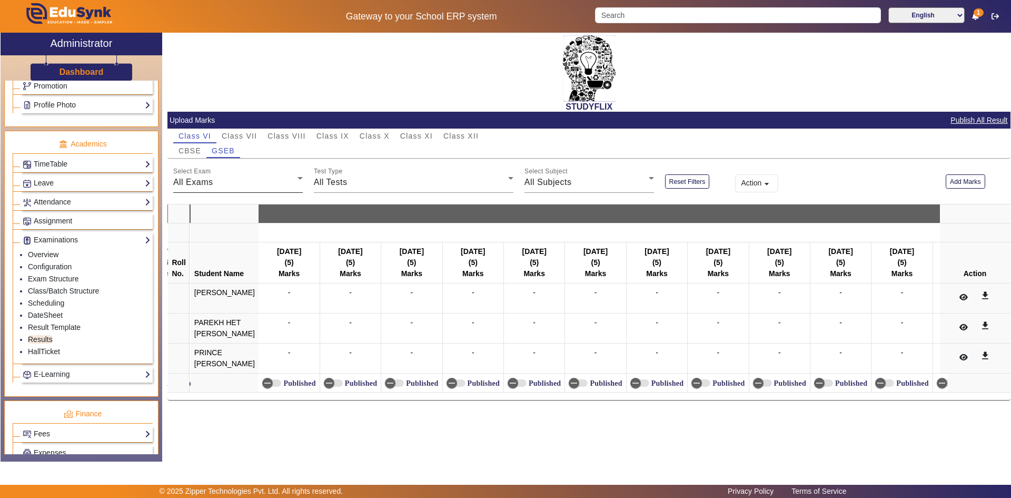
click at [246, 176] on div "All Exams" at bounding box center [235, 182] width 124 height 13
click at [253, 134] on div at bounding box center [505, 249] width 1011 height 498
click at [253, 134] on span "Class VII" at bounding box center [239, 135] width 35 height 7
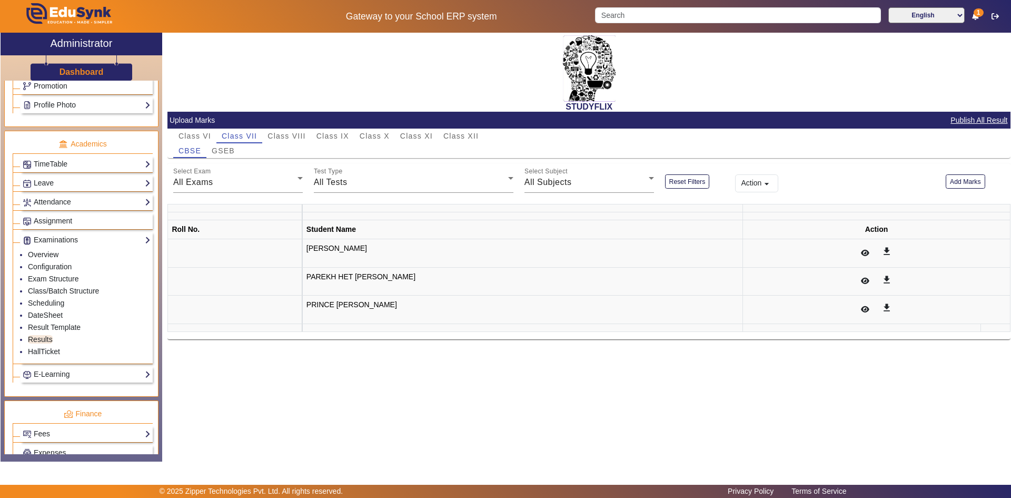
scroll to position [0, 0]
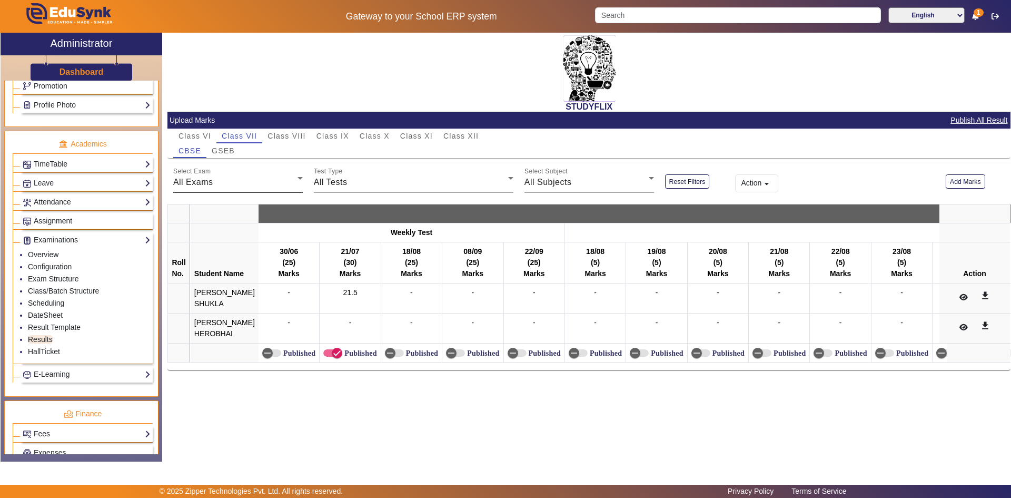
click at [221, 183] on div "All Exams" at bounding box center [235, 182] width 124 height 13
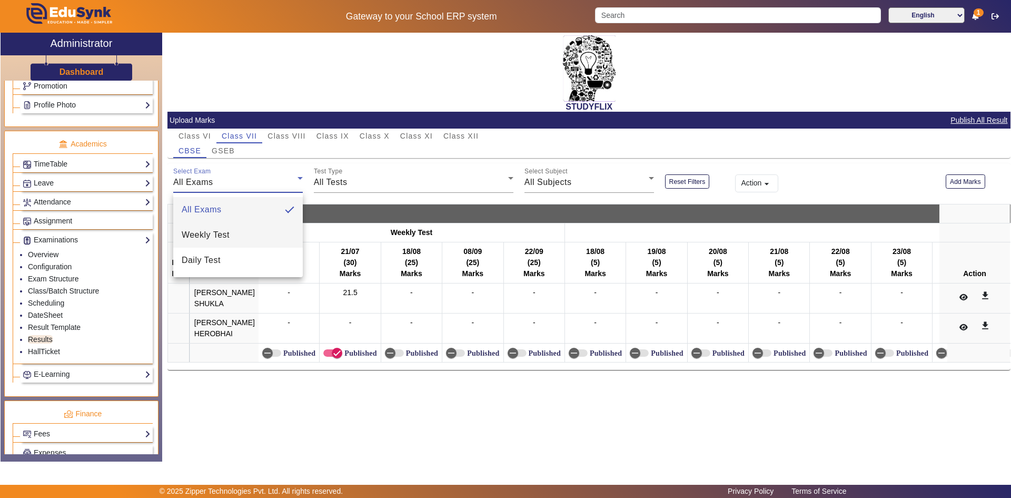
click at [209, 231] on span "Weekly Test" at bounding box center [206, 235] width 48 height 13
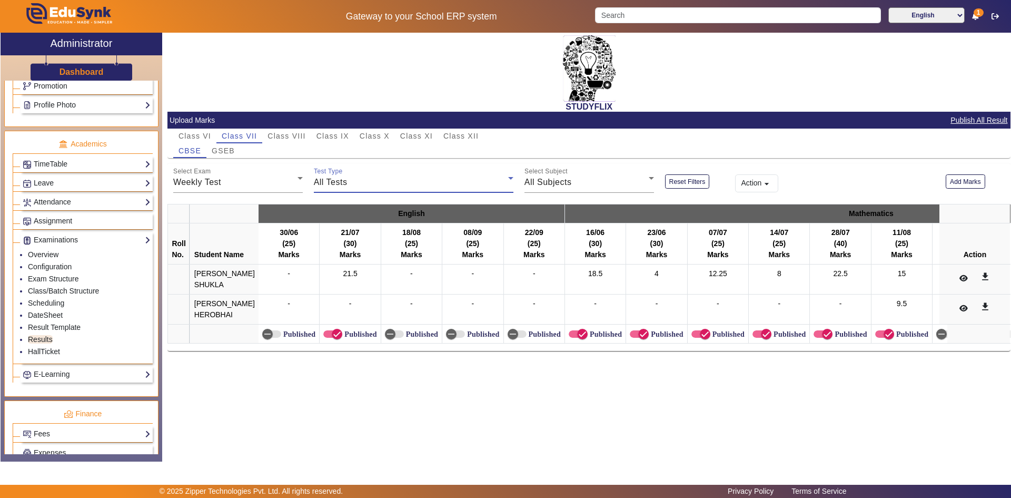
click at [339, 181] on span "All Tests" at bounding box center [331, 181] width 34 height 9
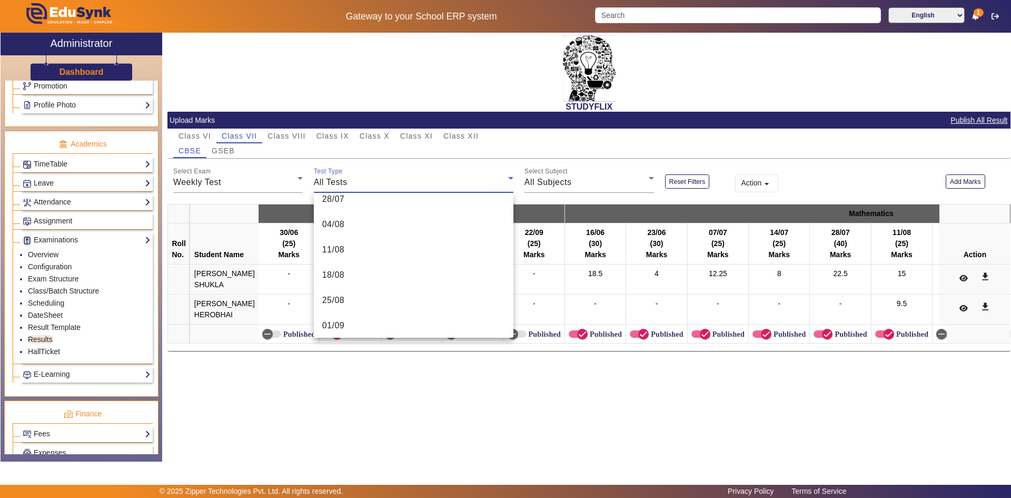
scroll to position [369, 0]
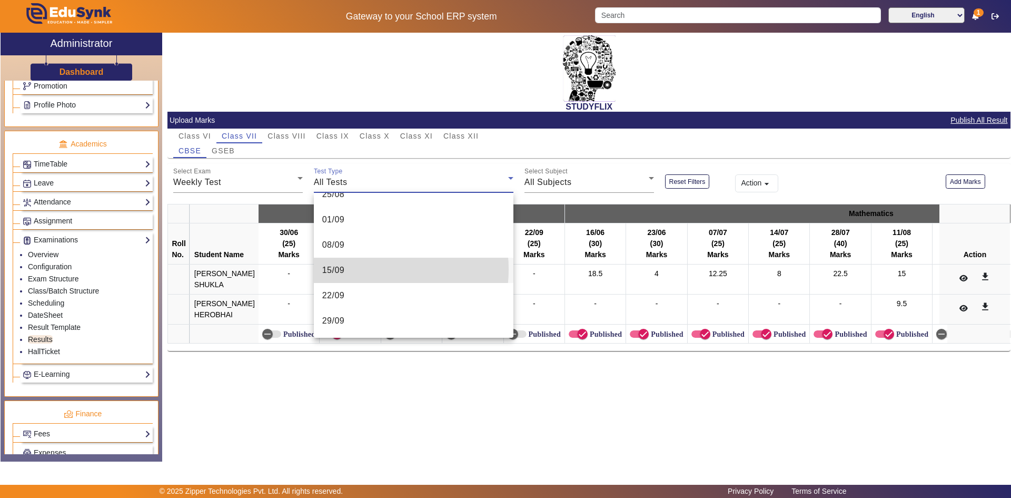
click at [359, 269] on mat-option "15/09" at bounding box center [414, 269] width 200 height 25
